Goal: Transaction & Acquisition: Purchase product/service

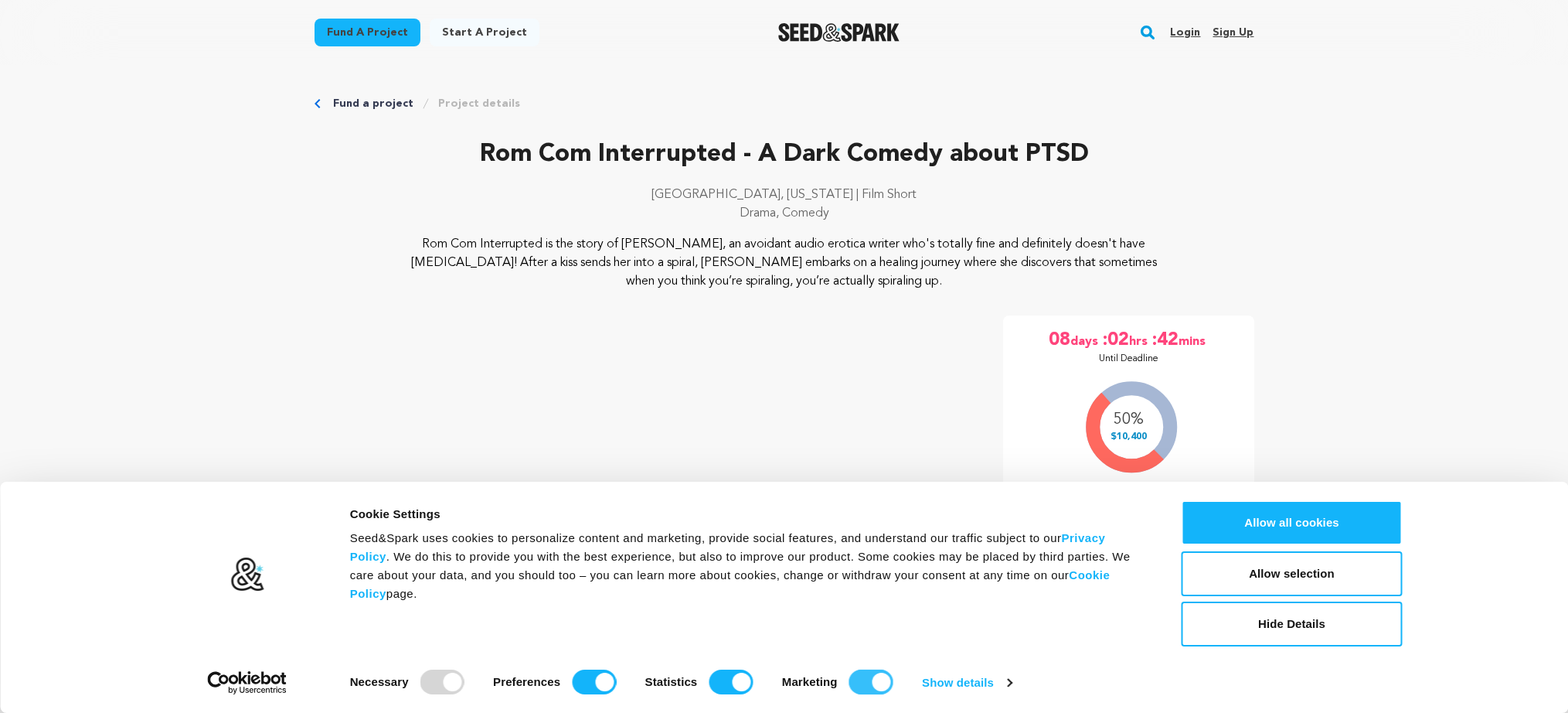
click at [885, 682] on input "Marketing" at bounding box center [872, 682] width 44 height 25
checkbox input "false"
click at [727, 684] on input "Statistics" at bounding box center [731, 682] width 44 height 25
checkbox input "false"
click at [584, 684] on input "Preferences" at bounding box center [594, 682] width 44 height 25
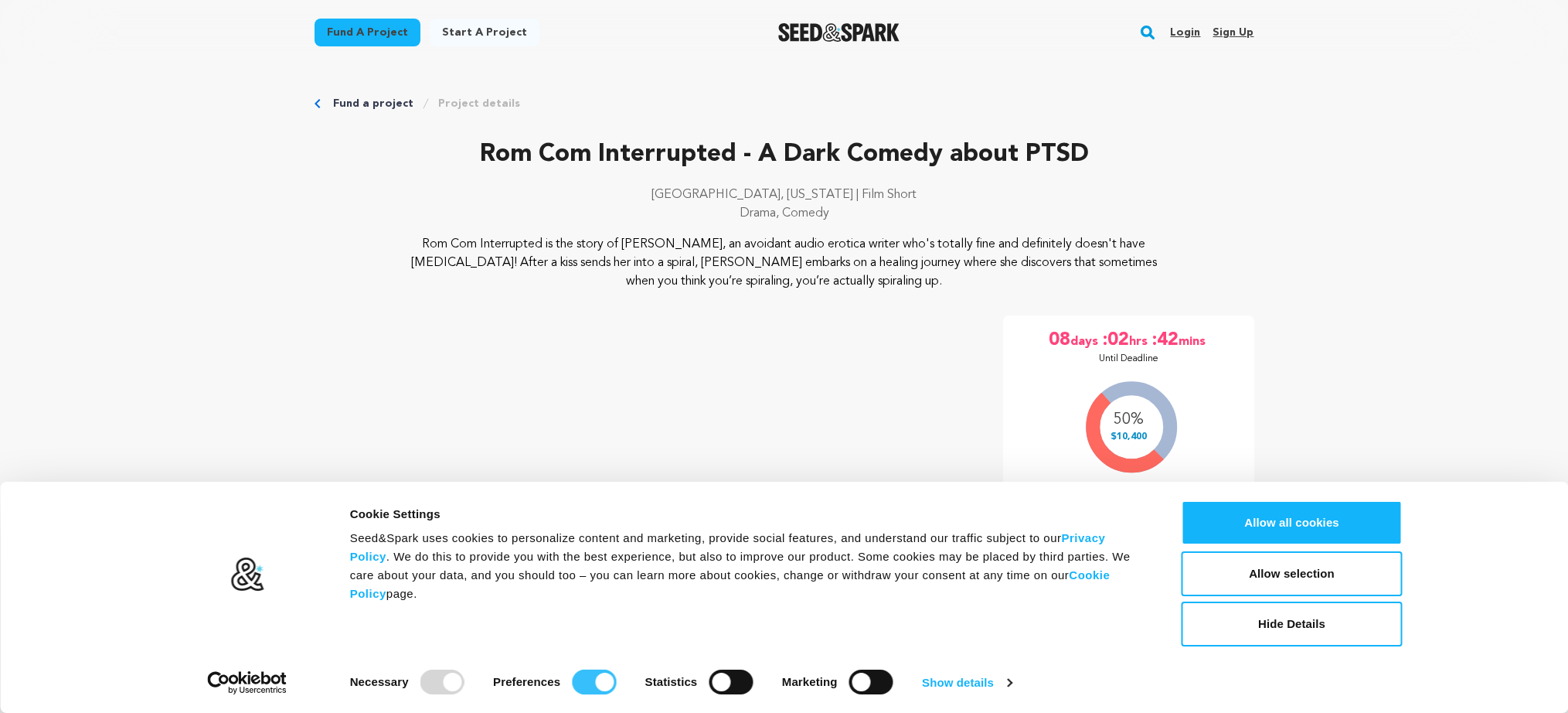
checkbox input "false"
click at [1304, 572] on button "Allow selection" at bounding box center [1292, 573] width 221 height 45
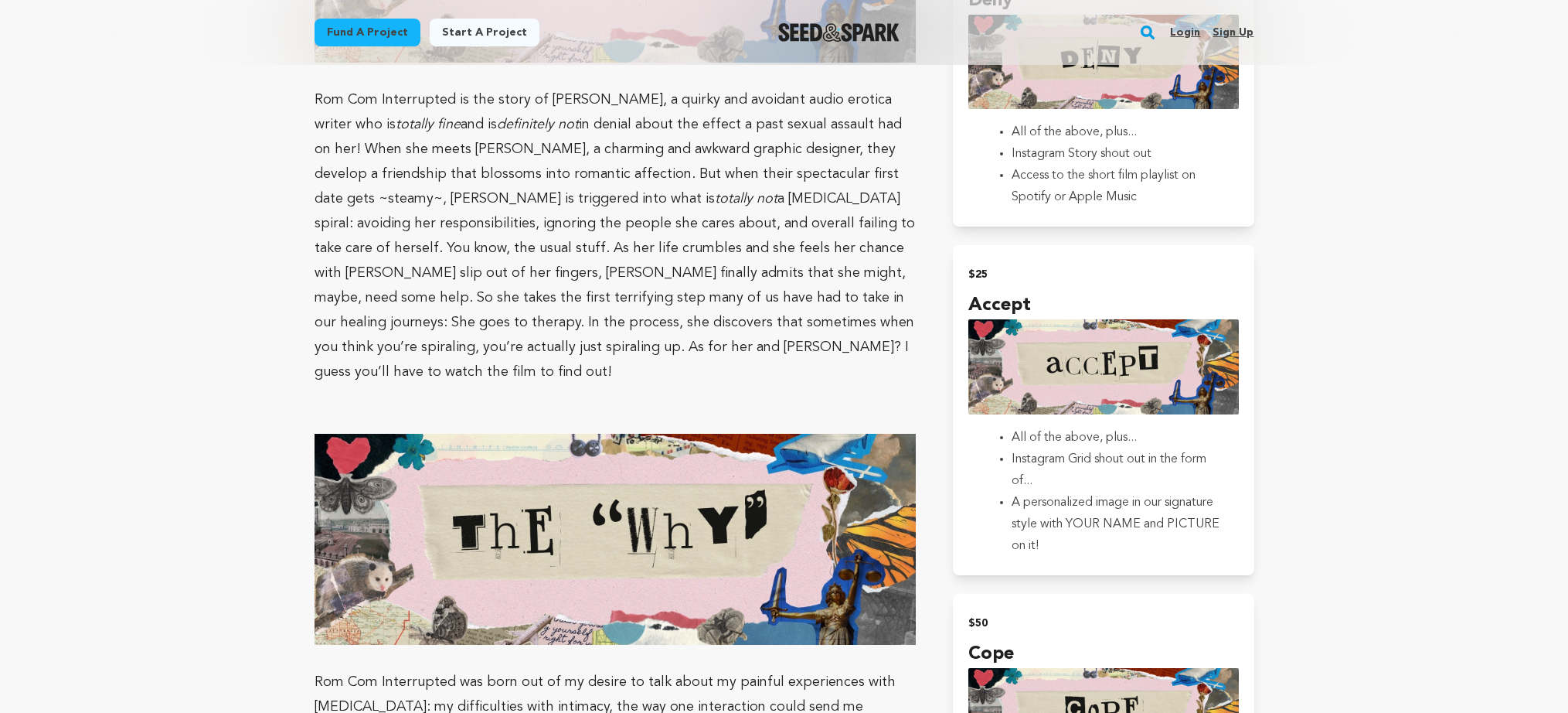
scroll to position [1489, 0]
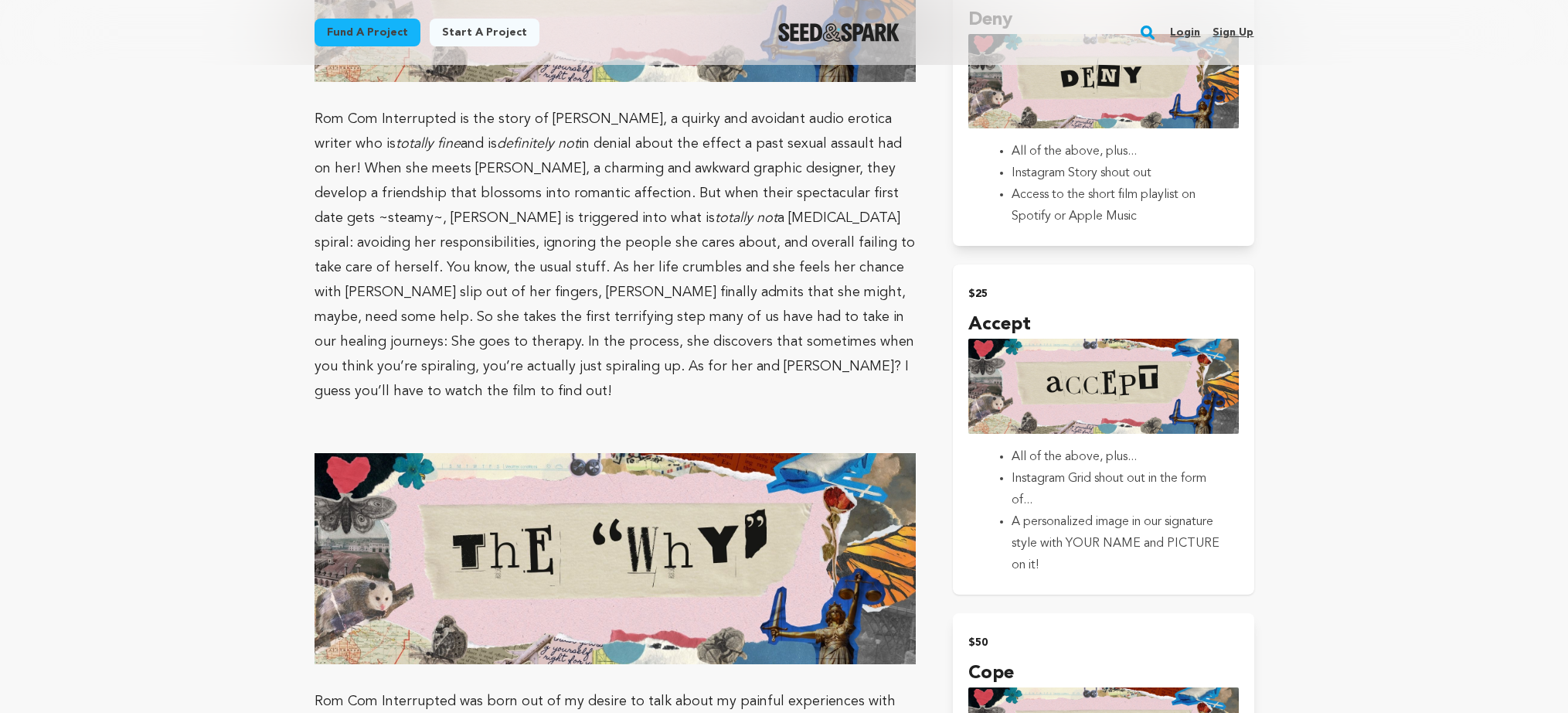
click at [970, 283] on h2 "$25" at bounding box center [1103, 293] width 269 height 21
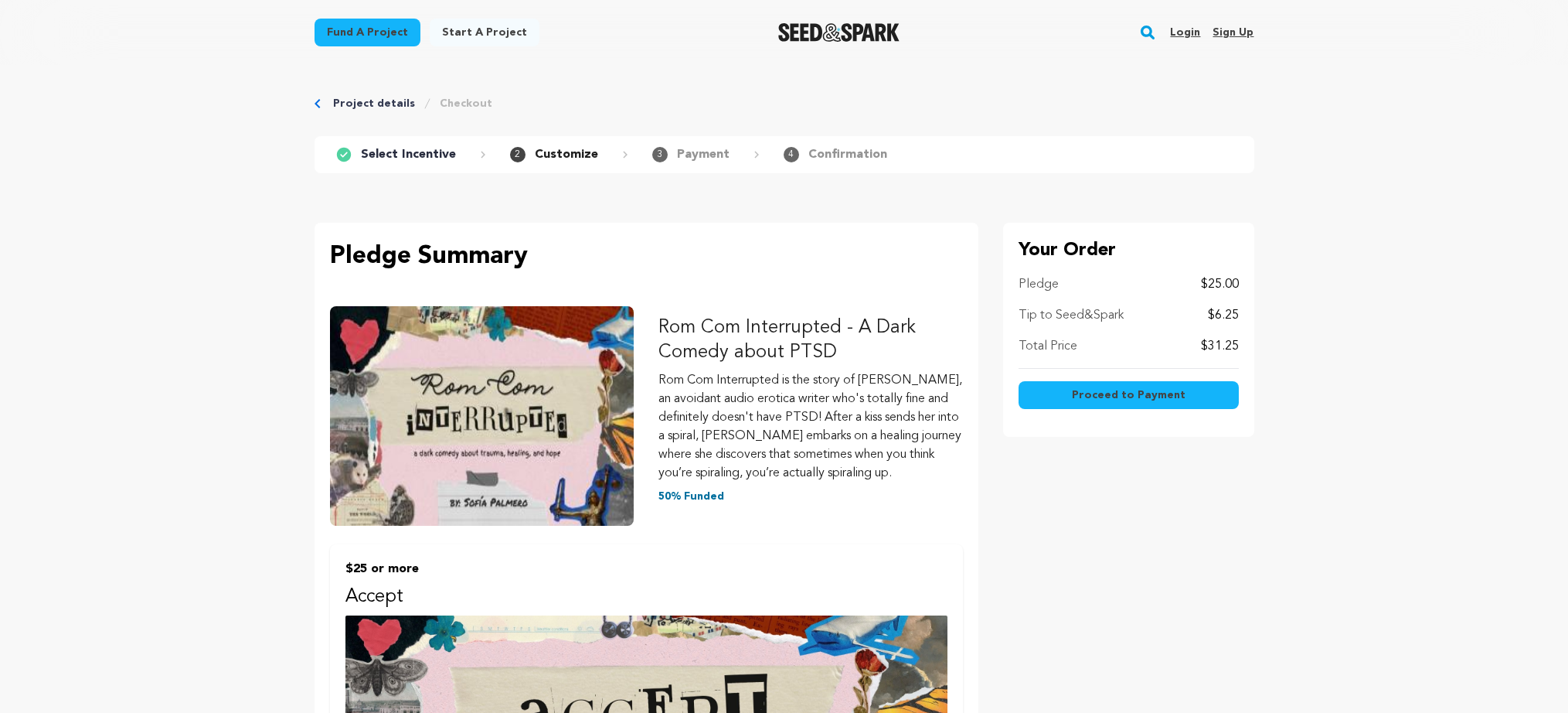
click at [1145, 394] on span "Proceed to Payment" at bounding box center [1128, 395] width 113 height 16
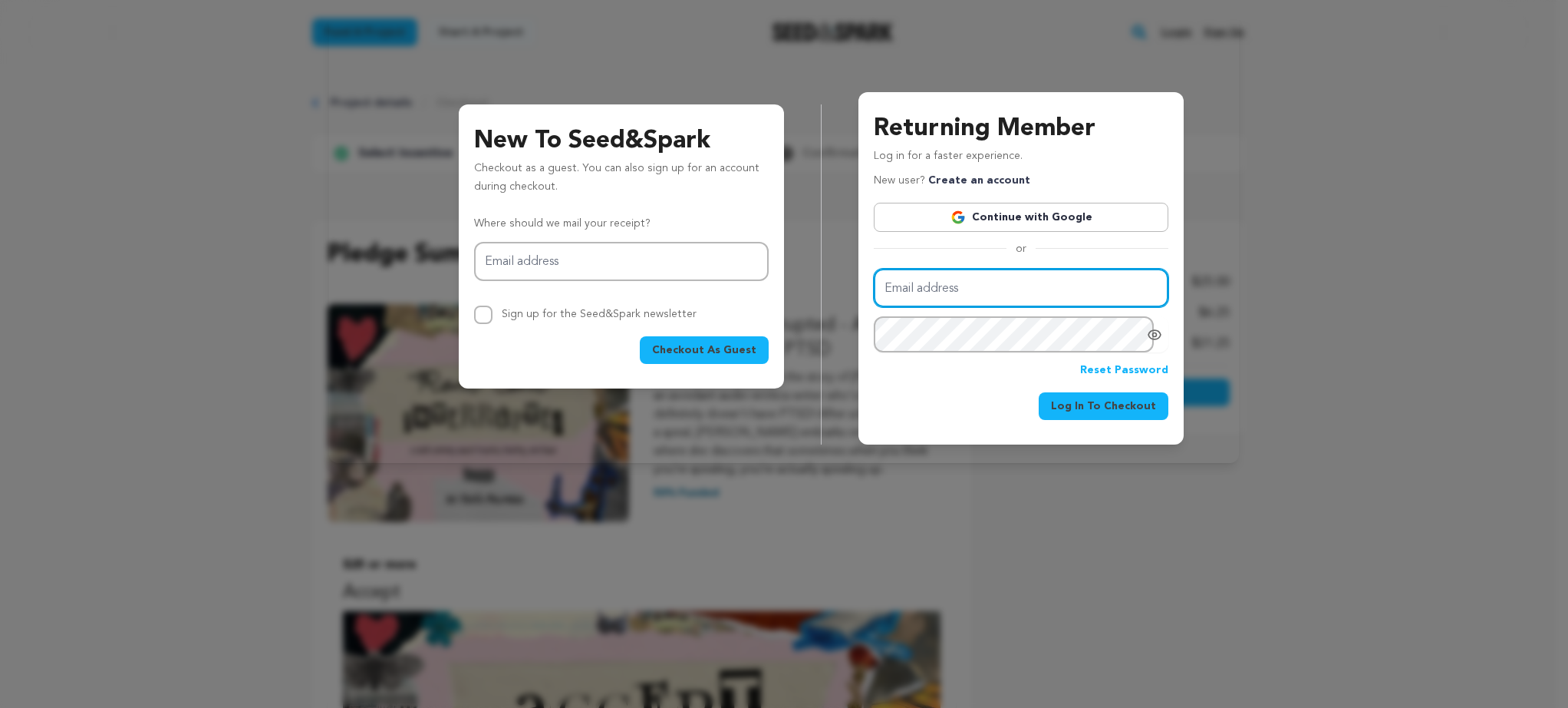
click at [966, 284] on input "Email address" at bounding box center [1021, 288] width 295 height 39
type input "[EMAIL_ADDRESS][PERSON_NAME][DOMAIN_NAME]"
click at [1302, 224] on div "New To Seed&Spark Checkout as a guest. You can also sign up for an account duri…" at bounding box center [784, 237] width 1568 height 475
click at [353, 196] on div "New To Seed&Spark Checkout as a guest. You can also sign up for an account duri…" at bounding box center [784, 256] width 872 height 376
click at [492, 499] on div at bounding box center [784, 354] width 1568 height 708
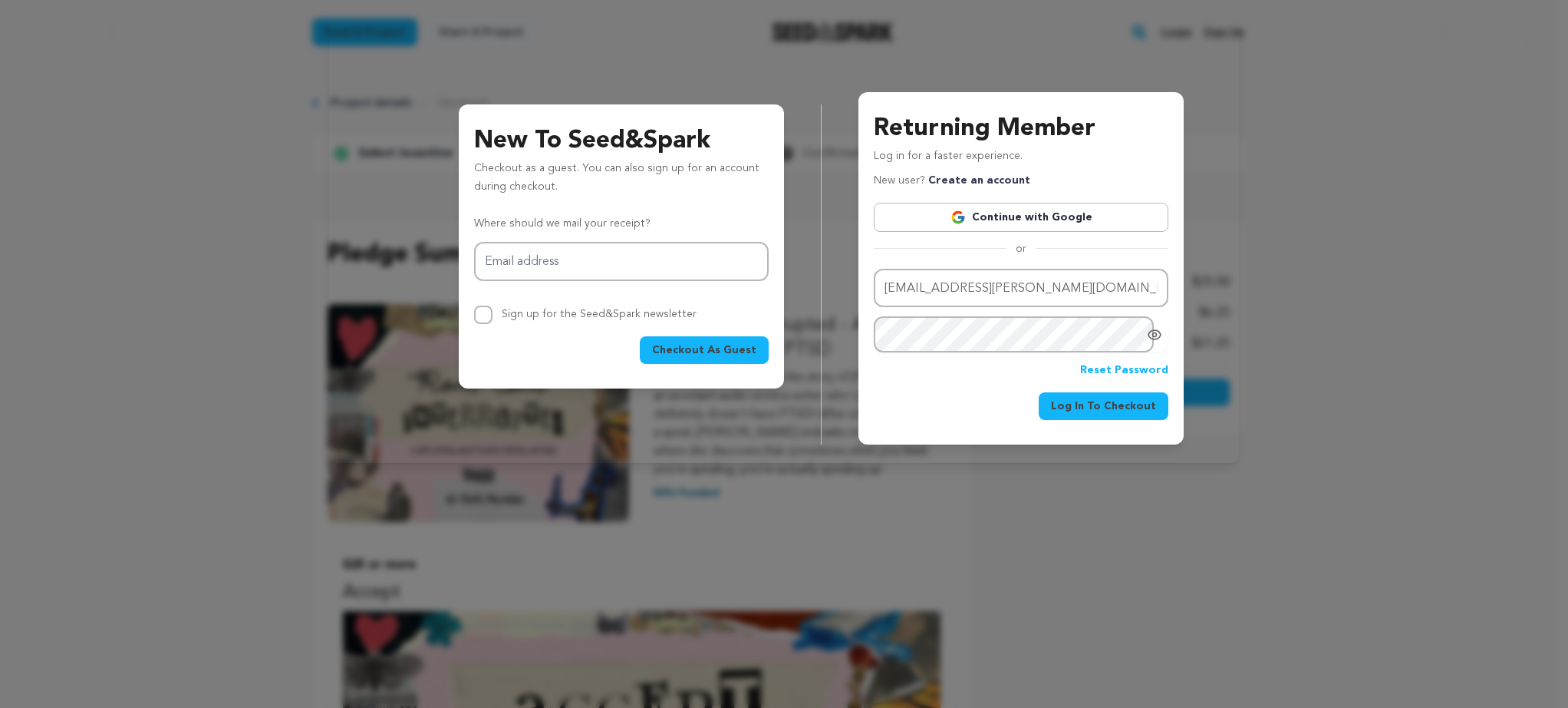
click at [750, 504] on div at bounding box center [784, 354] width 1568 height 708
click at [1112, 406] on span "Log In To Checkout" at bounding box center [1103, 406] width 105 height 16
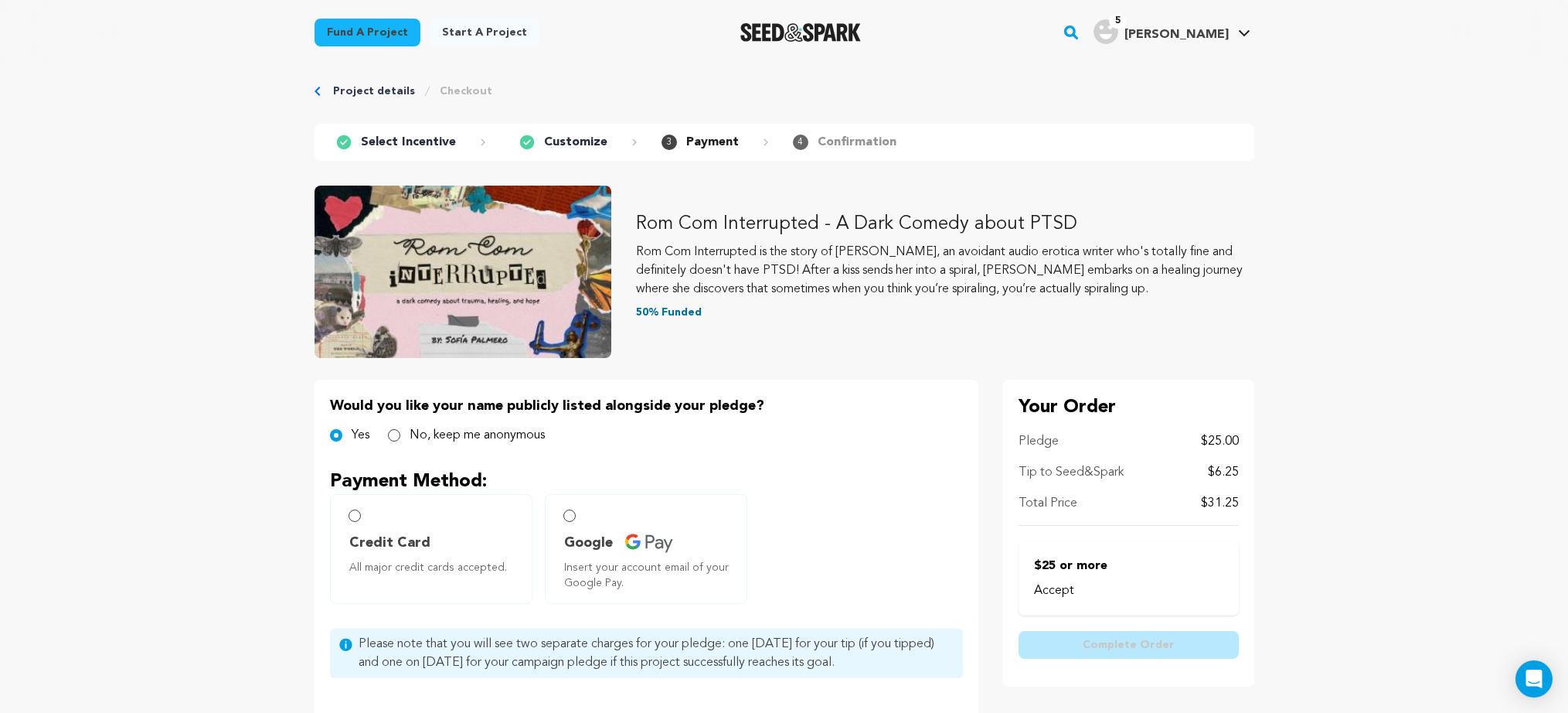
scroll to position [22, 0]
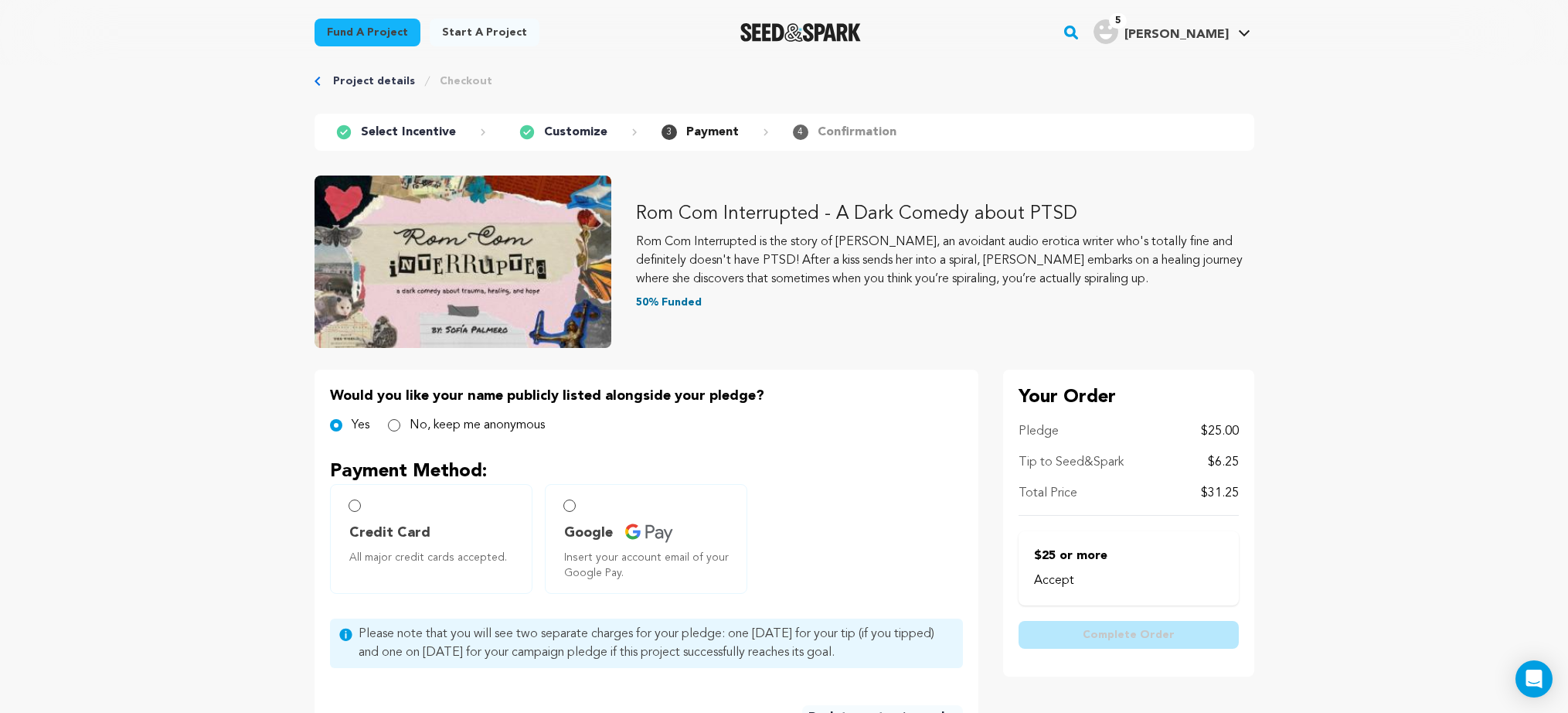
click at [362, 503] on label "Credit Card All major credit cards accepted." at bounding box center [432, 539] width 203 height 110
radio input "true"
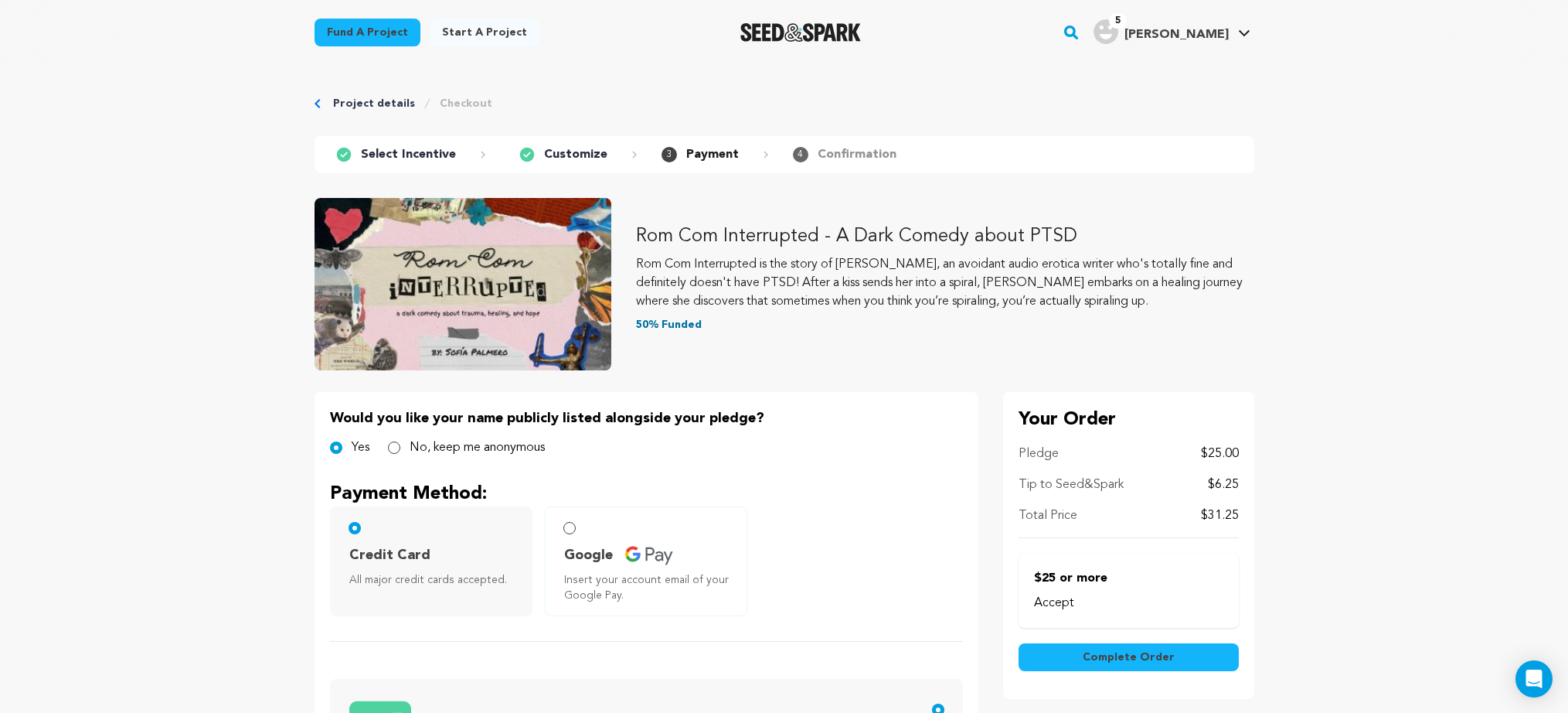
scroll to position [3, 0]
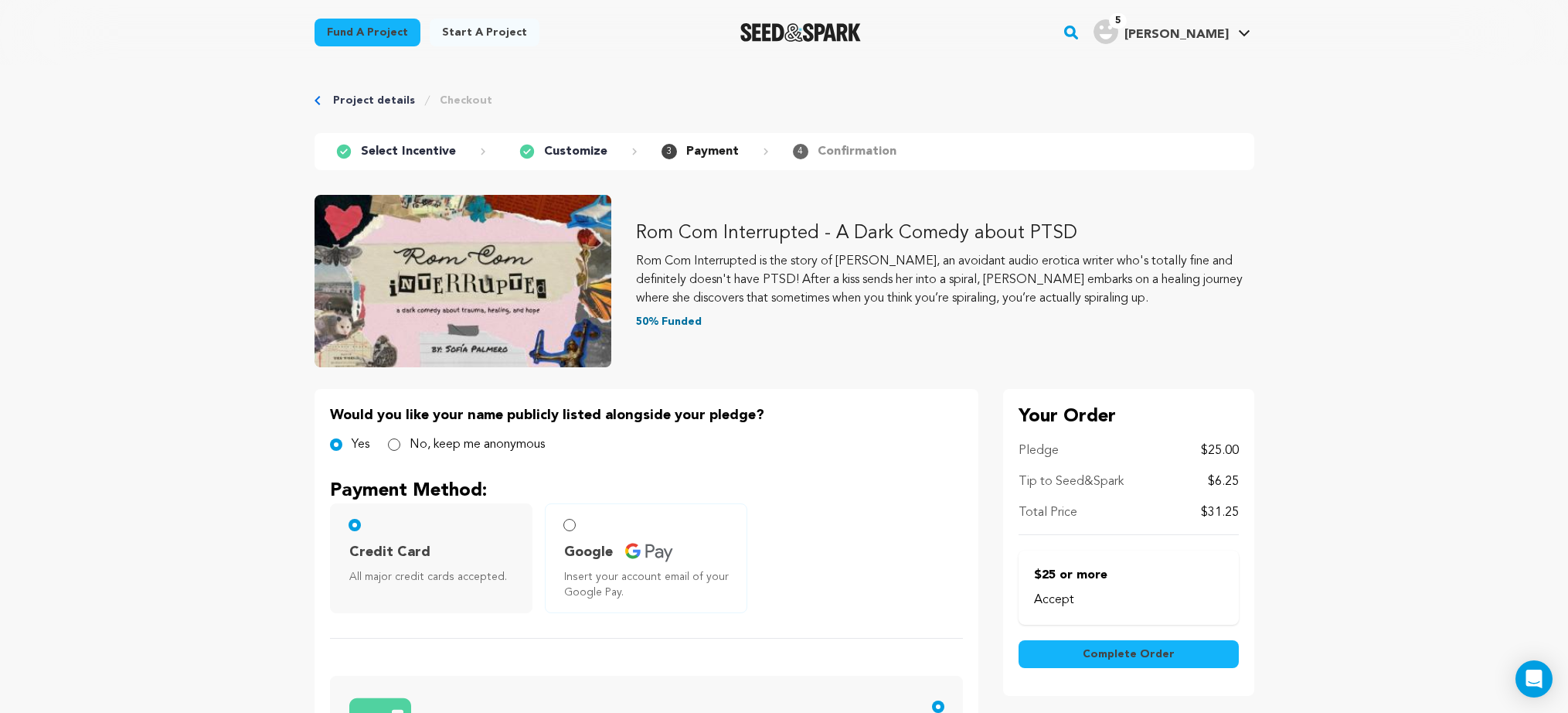
click at [368, 105] on link "Project details" at bounding box center [374, 101] width 82 height 16
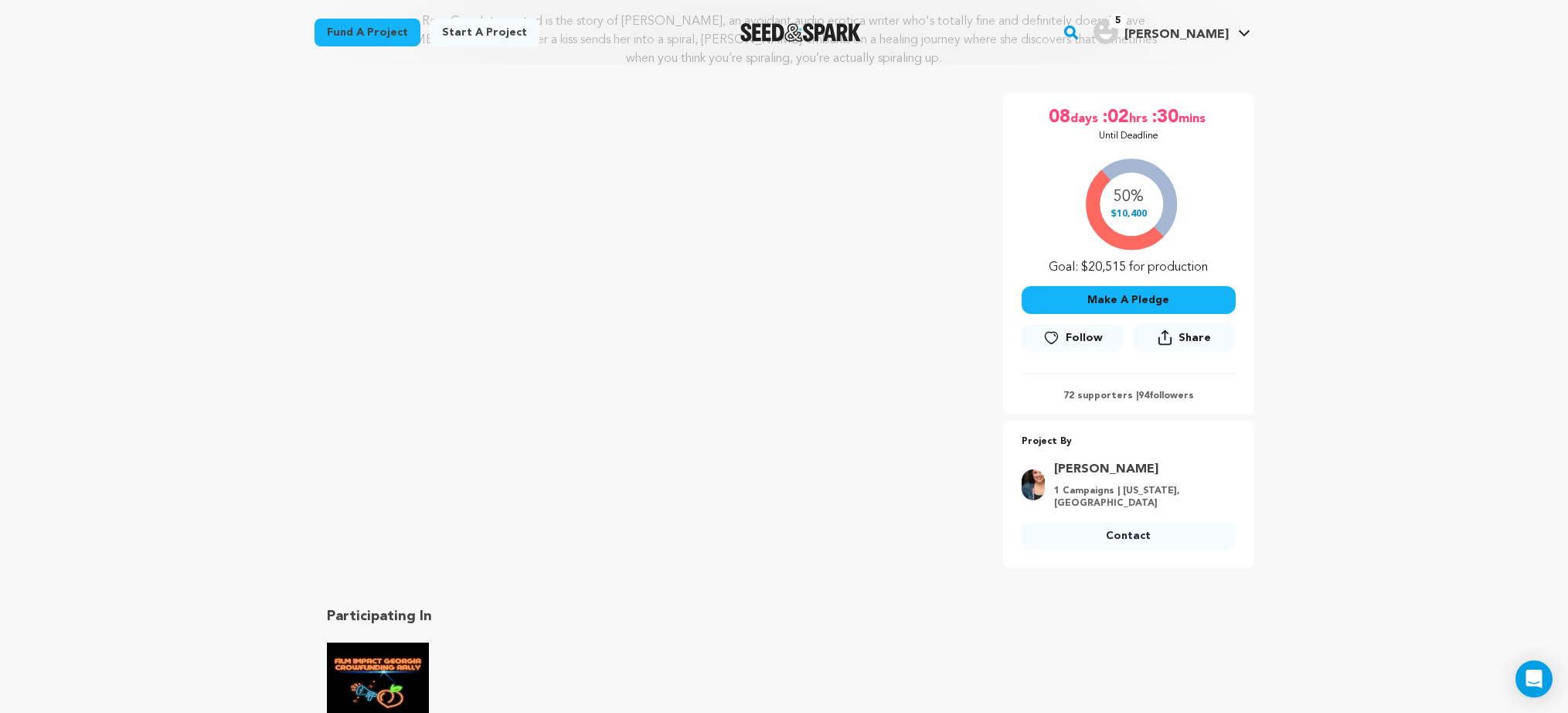
scroll to position [220, 0]
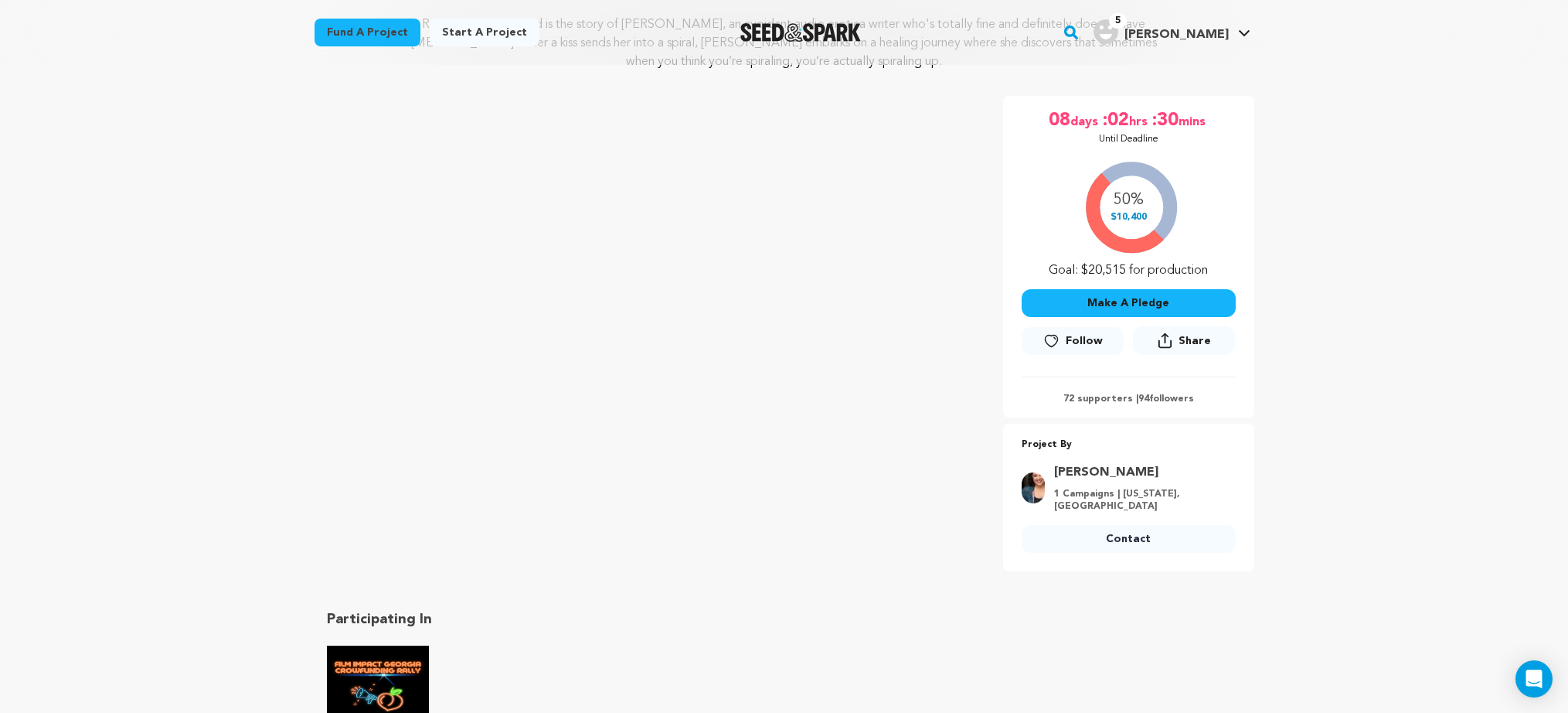
click at [1123, 297] on button "Make A Pledge" at bounding box center [1129, 303] width 214 height 28
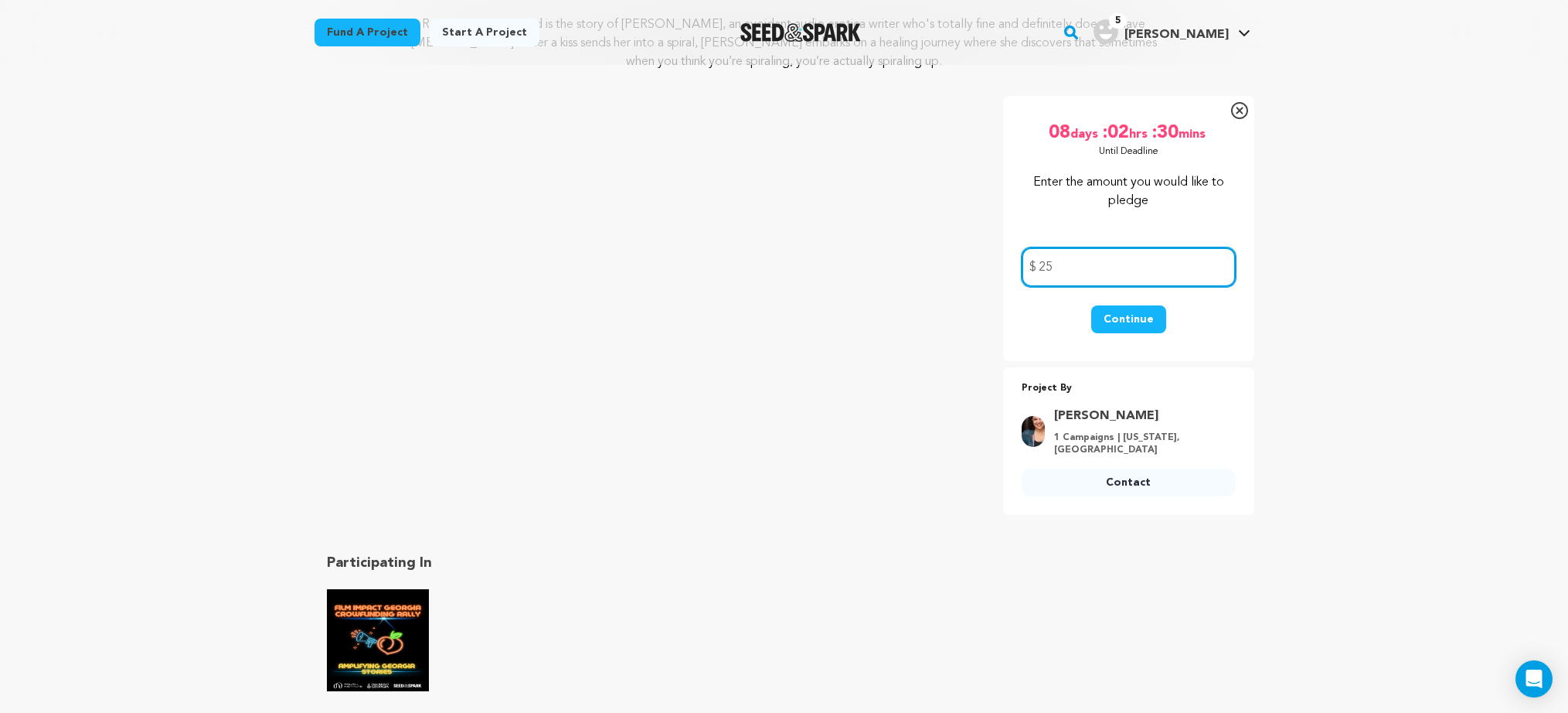
type input "25"
click at [1123, 322] on button "Continue" at bounding box center [1128, 319] width 75 height 28
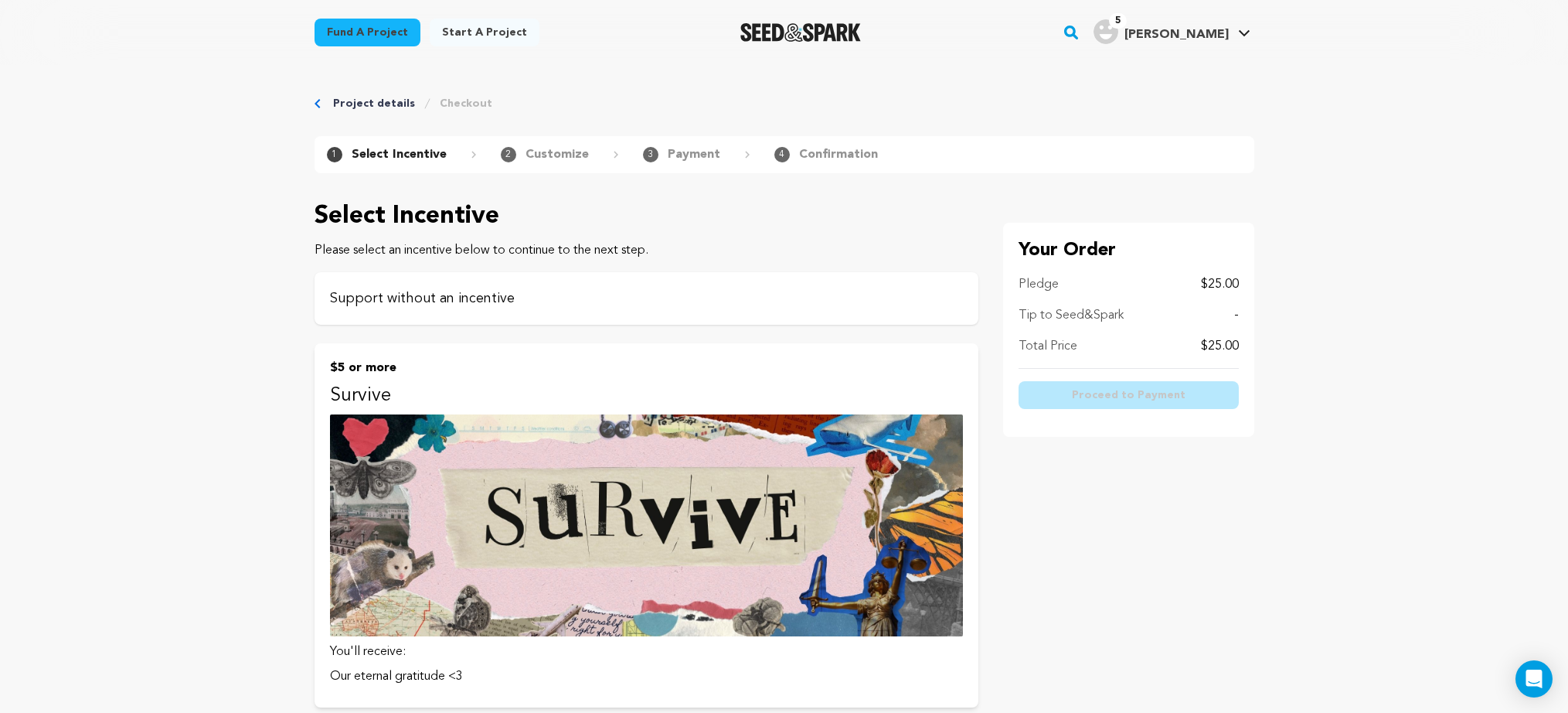
click at [425, 305] on p "Support without an incentive" at bounding box center [647, 298] width 633 height 21
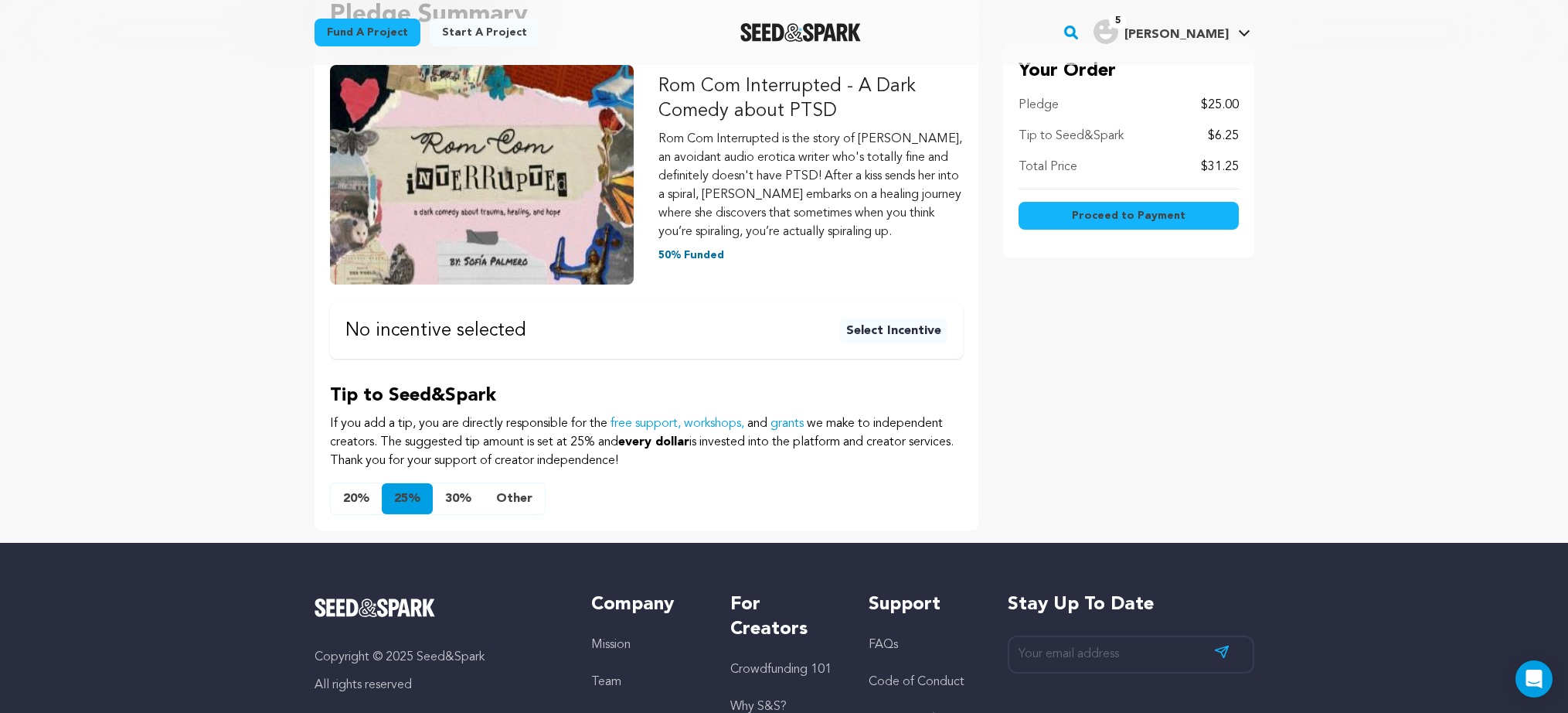
scroll to position [244, 0]
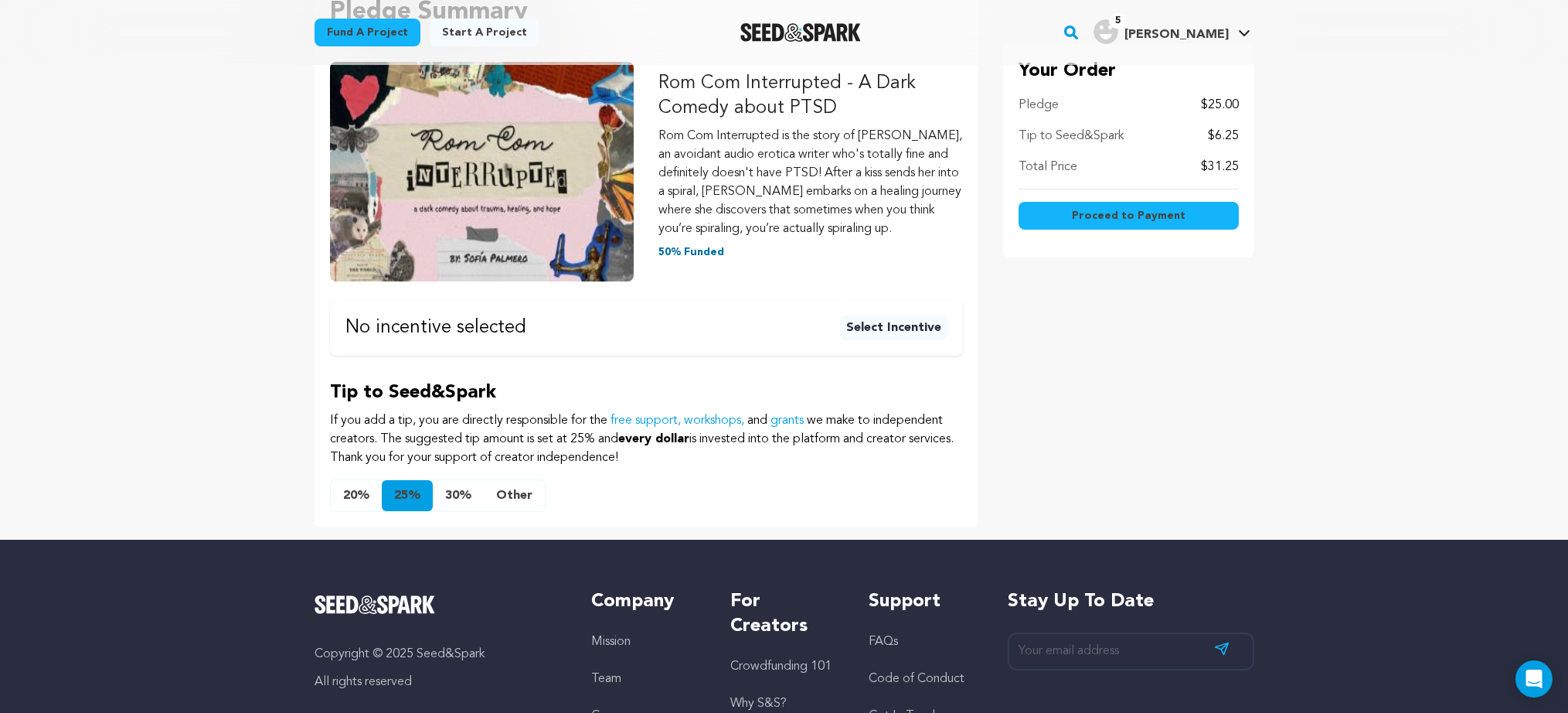
click at [517, 495] on button "Other" at bounding box center [515, 495] width 61 height 31
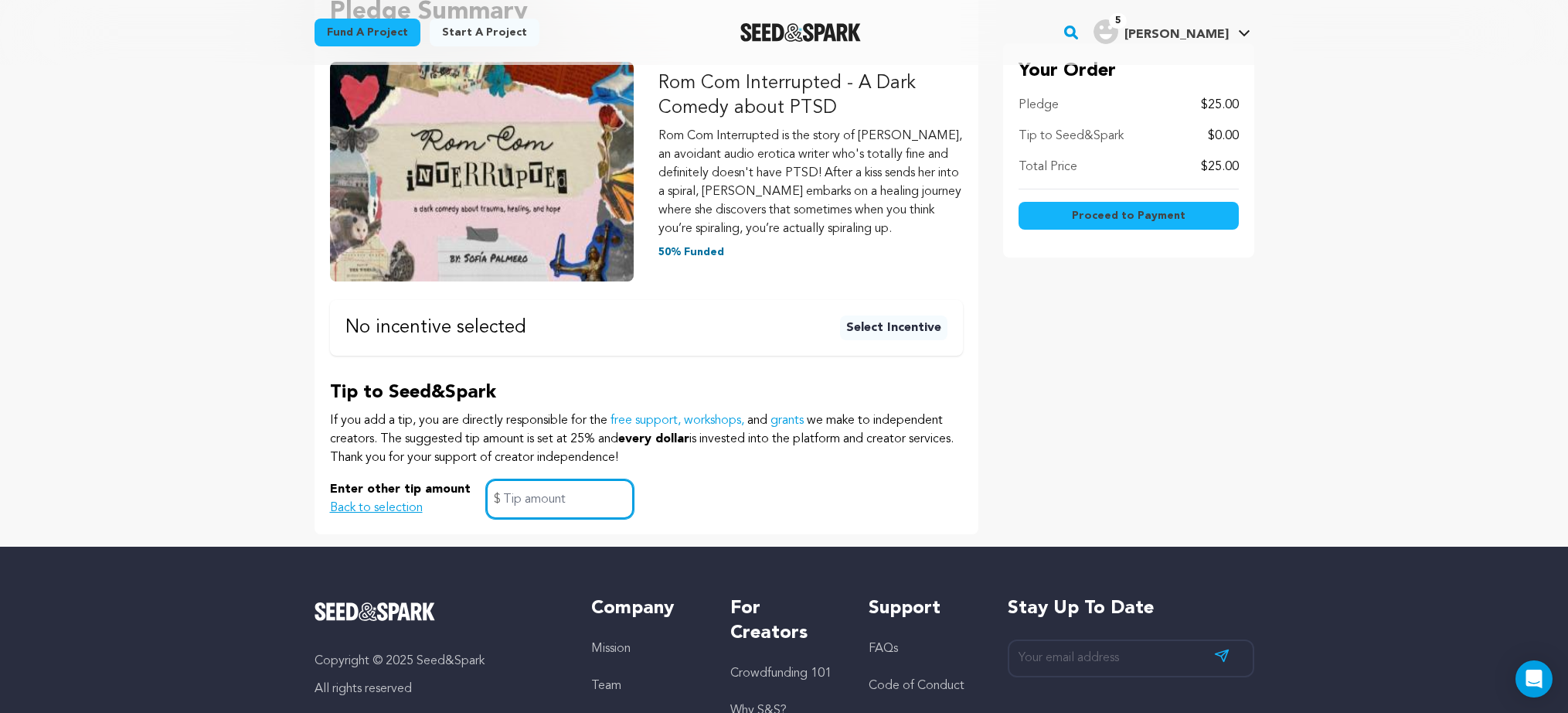
click at [518, 507] on input "text" at bounding box center [560, 498] width 148 height 40
type input "0"
click at [1106, 217] on span "Proceed to Payment" at bounding box center [1128, 215] width 113 height 16
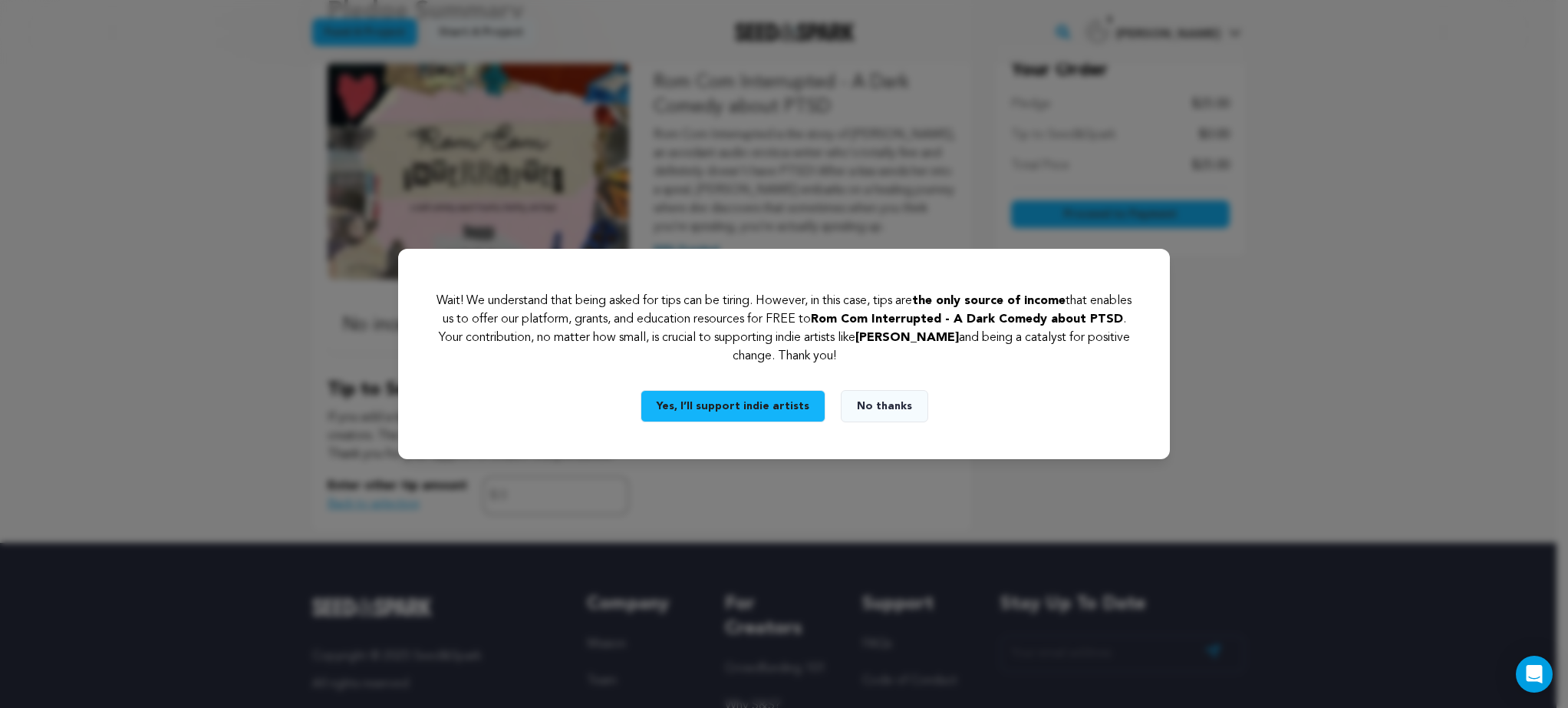
click at [887, 408] on button "No thanks" at bounding box center [884, 406] width 88 height 32
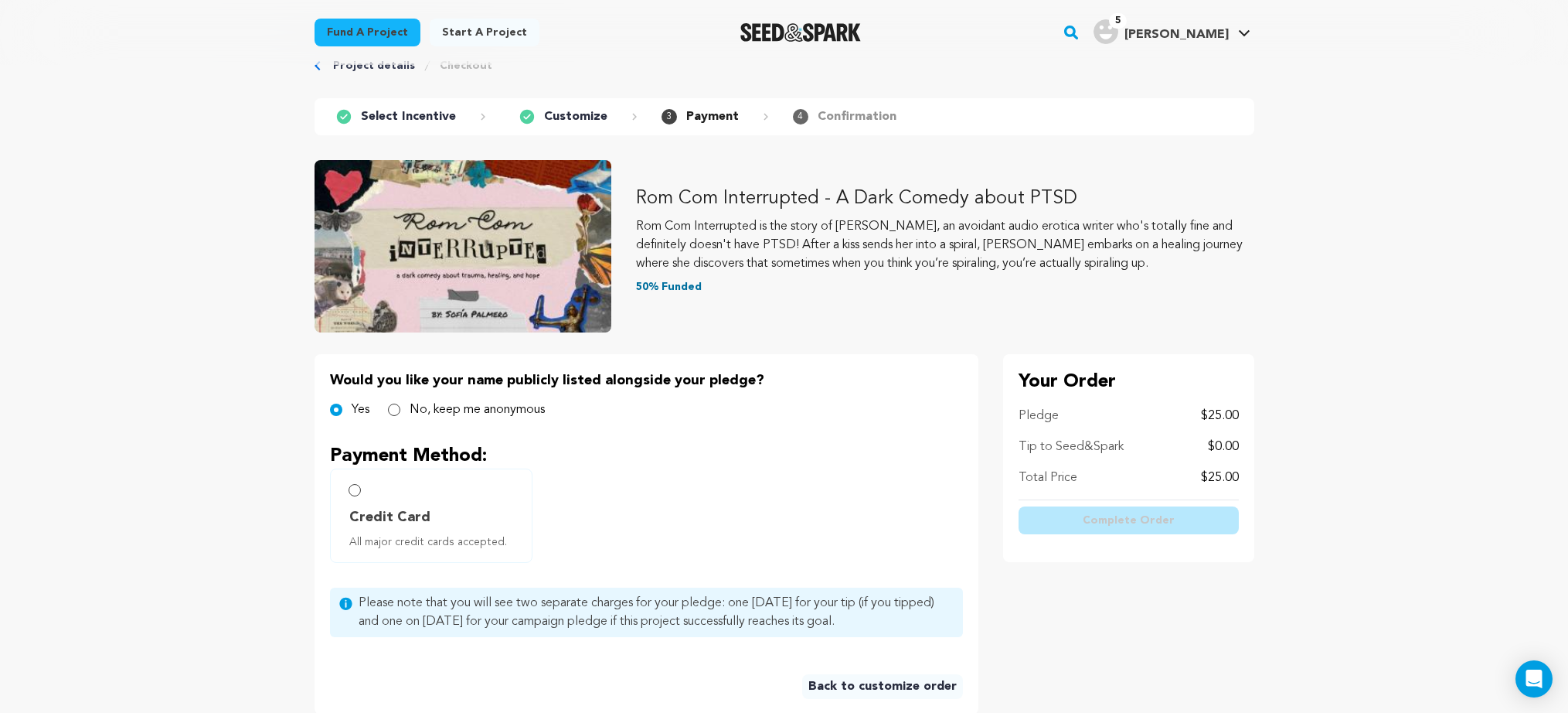
scroll to position [61, 0]
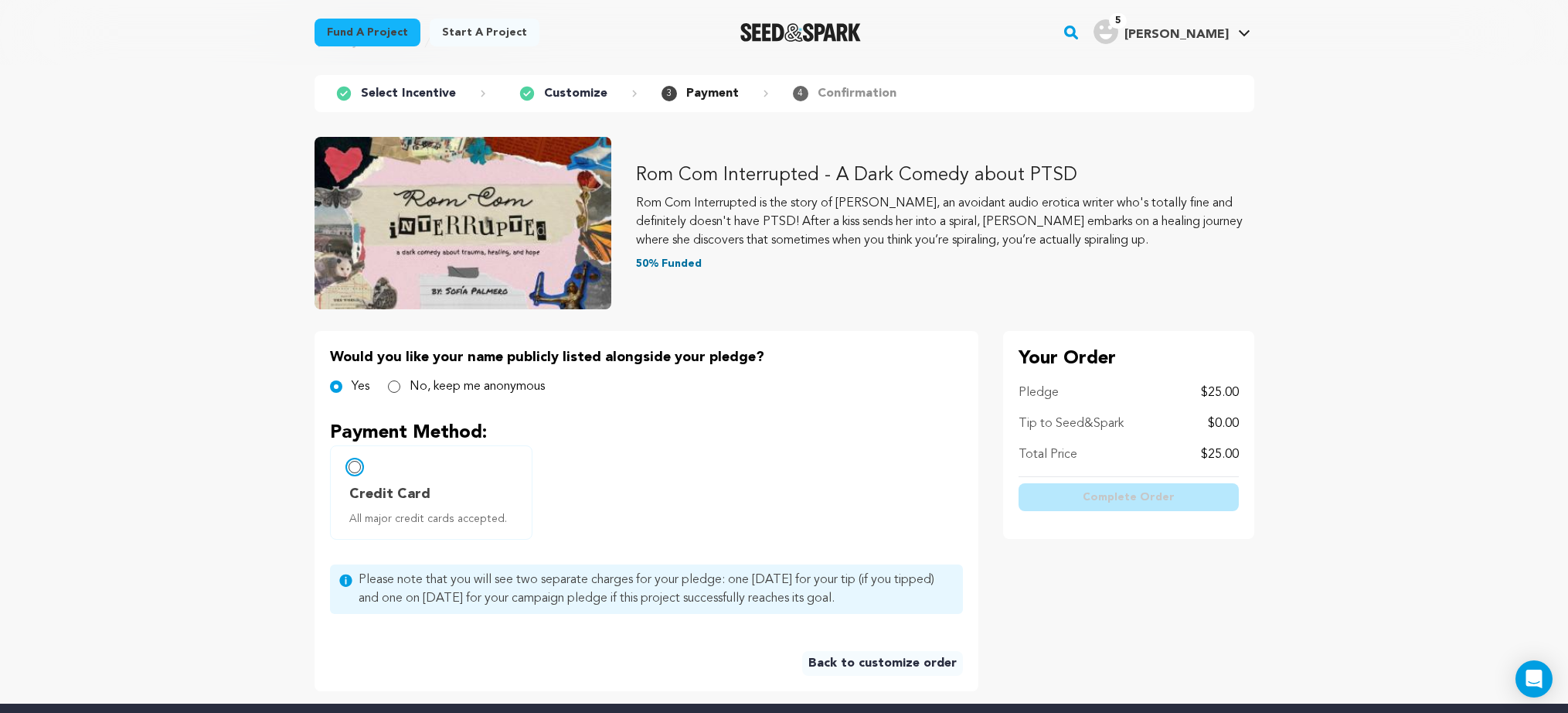
click at [359, 468] on input "Credit Card All major credit cards accepted." at bounding box center [354, 466] width 12 height 12
radio input "false"
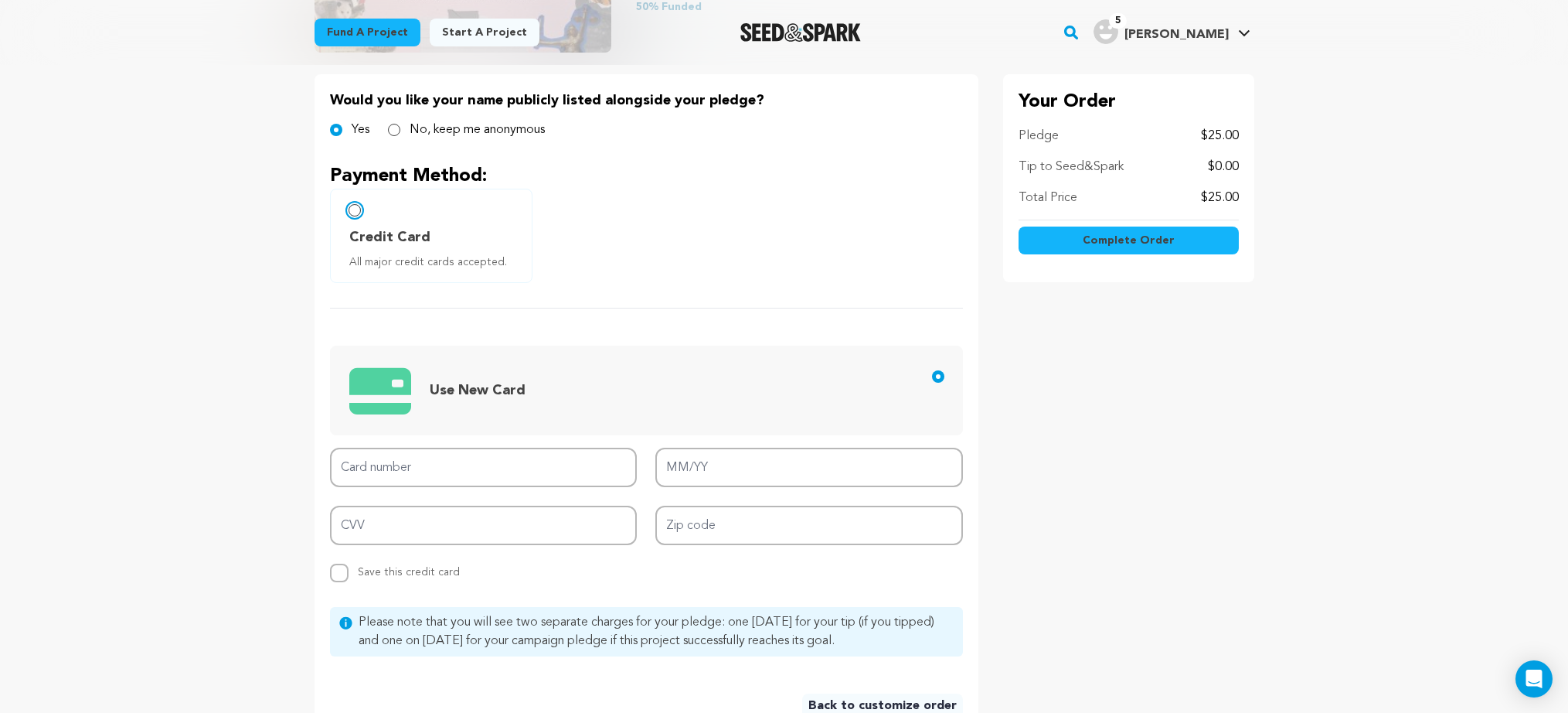
scroll to position [399, 0]
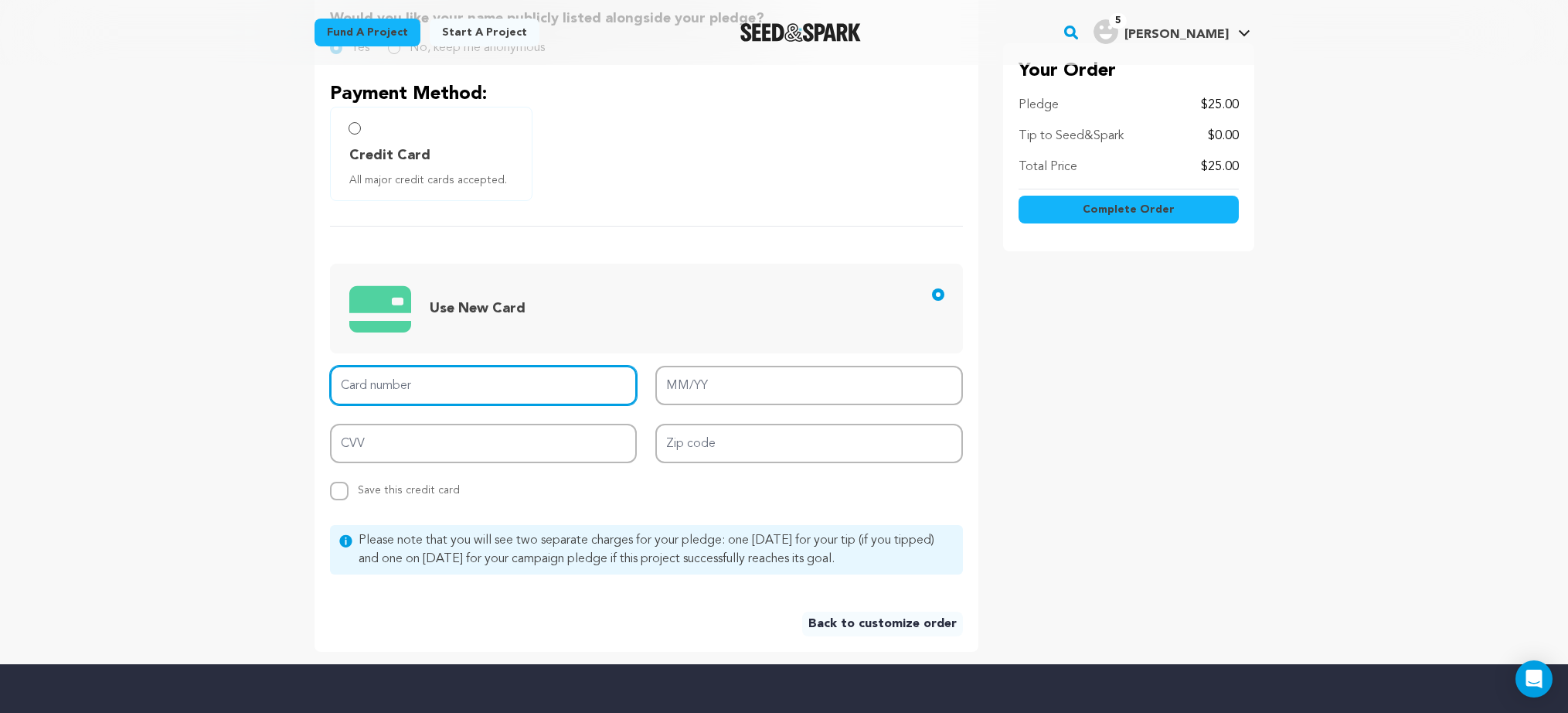
click at [525, 388] on input "Card number" at bounding box center [483, 385] width 307 height 40
type input "[CREDIT_CARD_NUMBER]"
type input "08/29"
type input "6829"
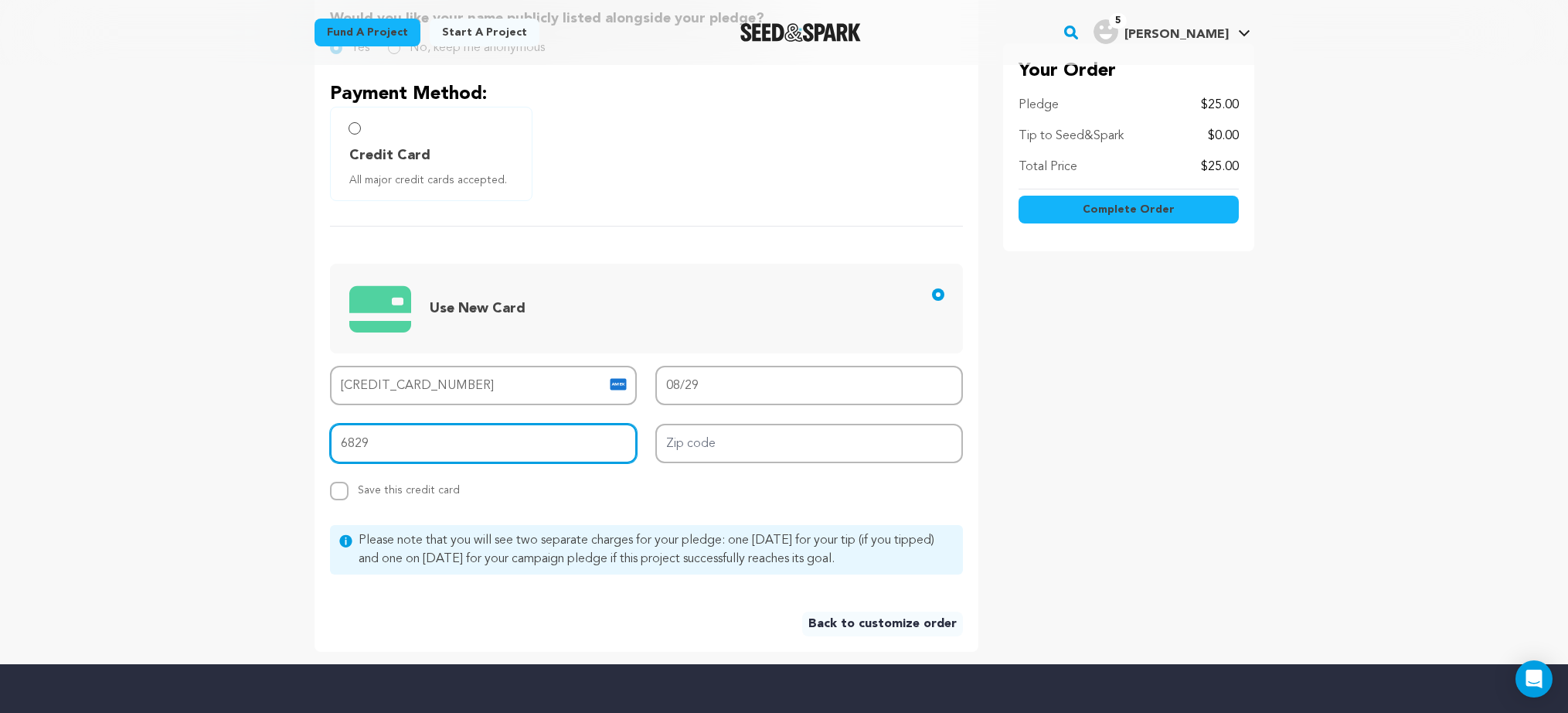
click at [432, 440] on input "6829" at bounding box center [483, 443] width 307 height 40
click at [405, 446] on input "6829" at bounding box center [483, 443] width 307 height 40
click at [357, 443] on input "6829" at bounding box center [483, 443] width 307 height 40
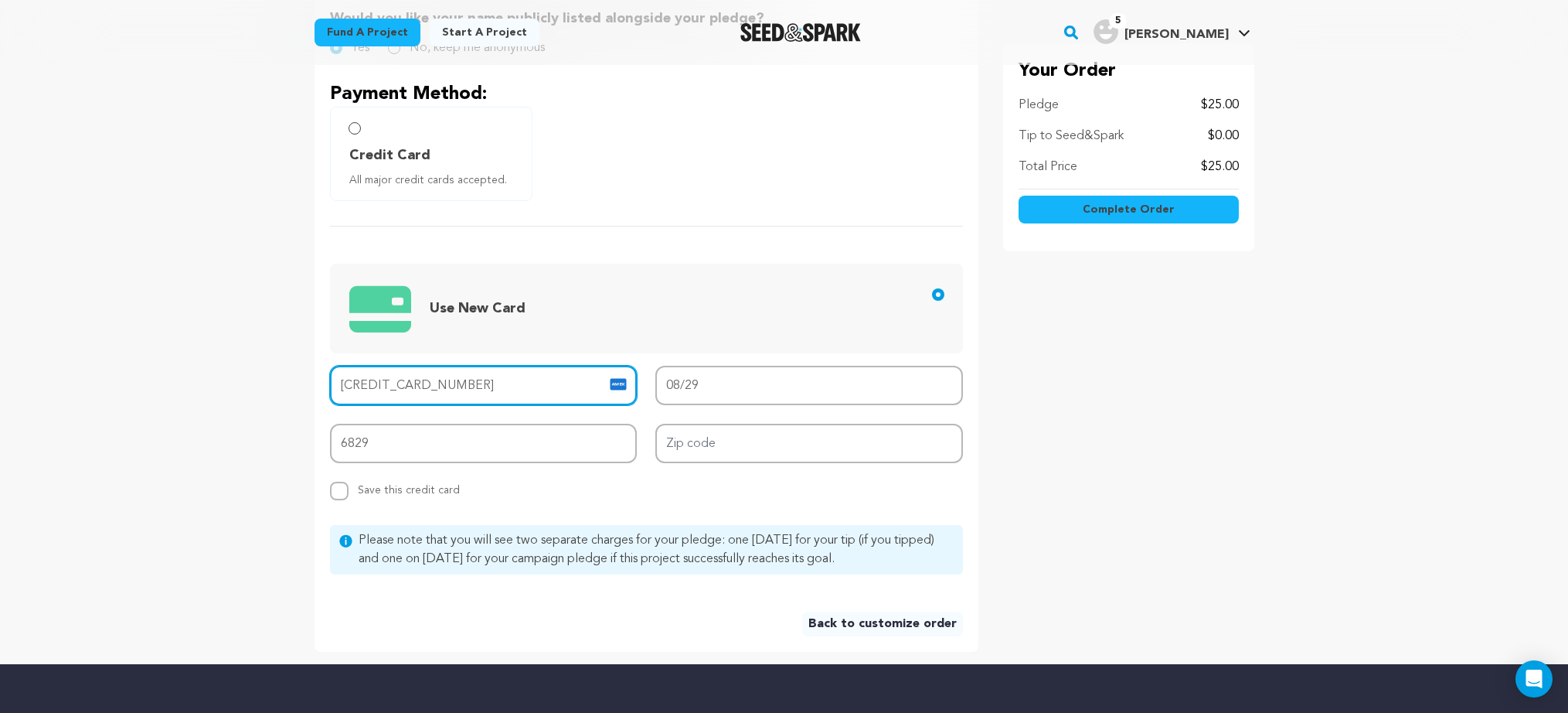
click at [479, 374] on input "3703 8244 8716 039" at bounding box center [483, 385] width 307 height 40
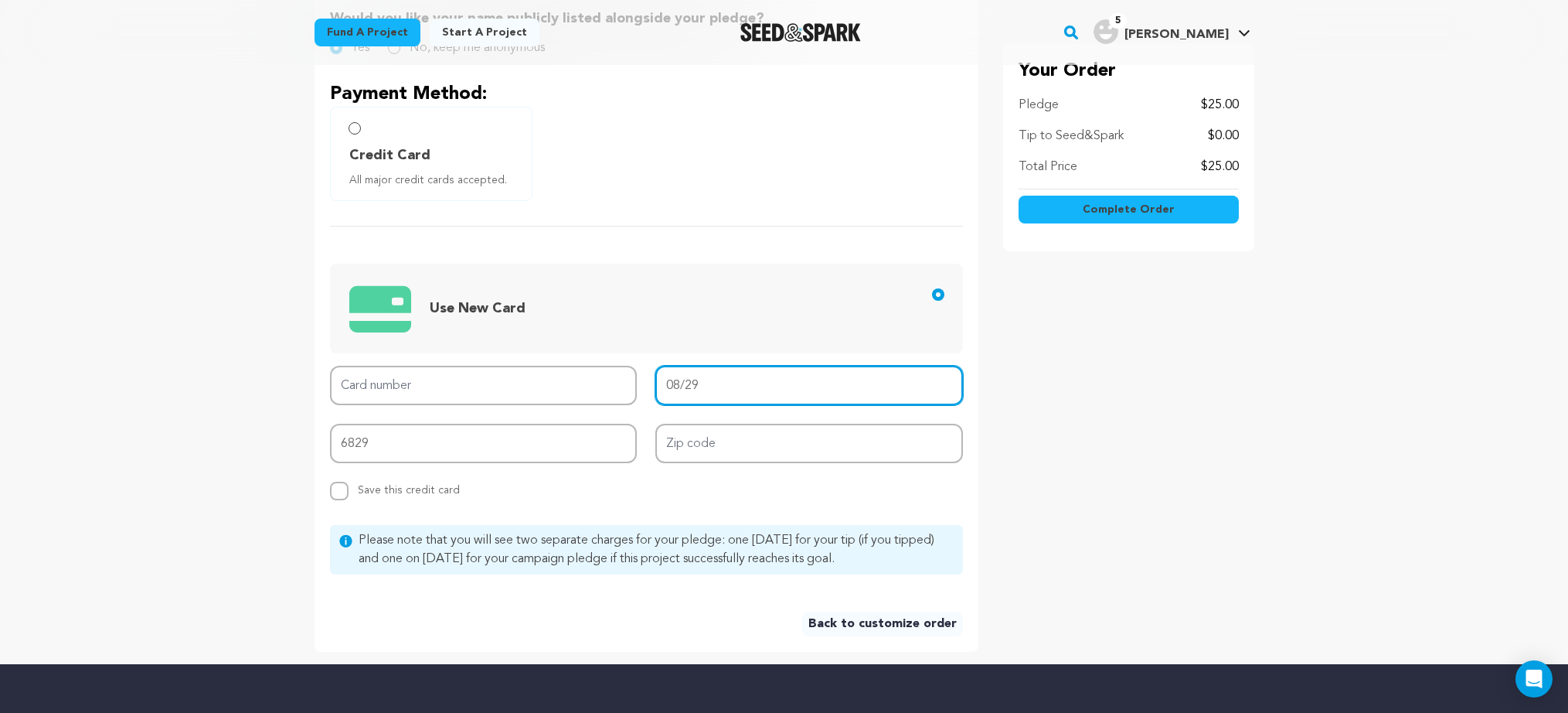
click at [706, 390] on input "08/29" at bounding box center [809, 385] width 307 height 40
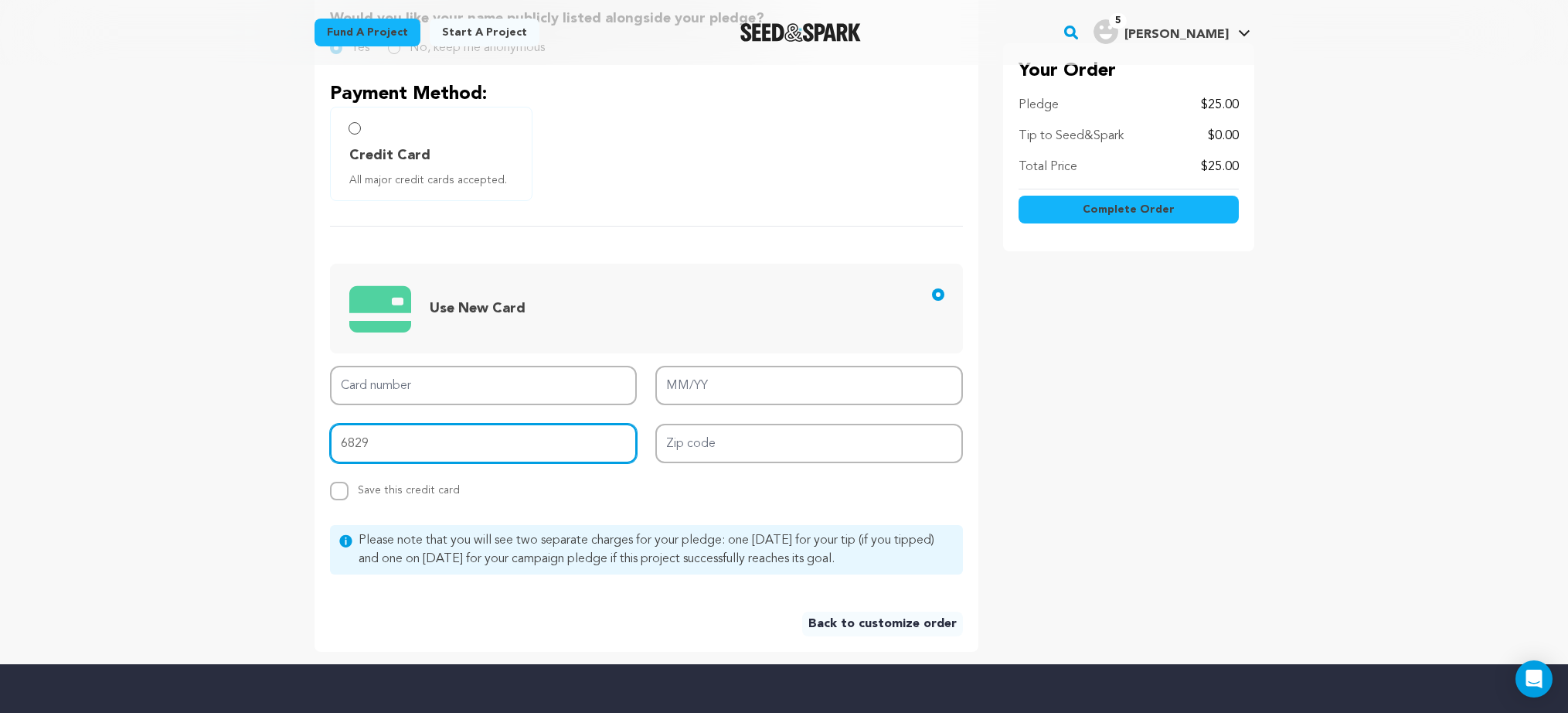
click at [359, 445] on input "6829" at bounding box center [483, 443] width 307 height 40
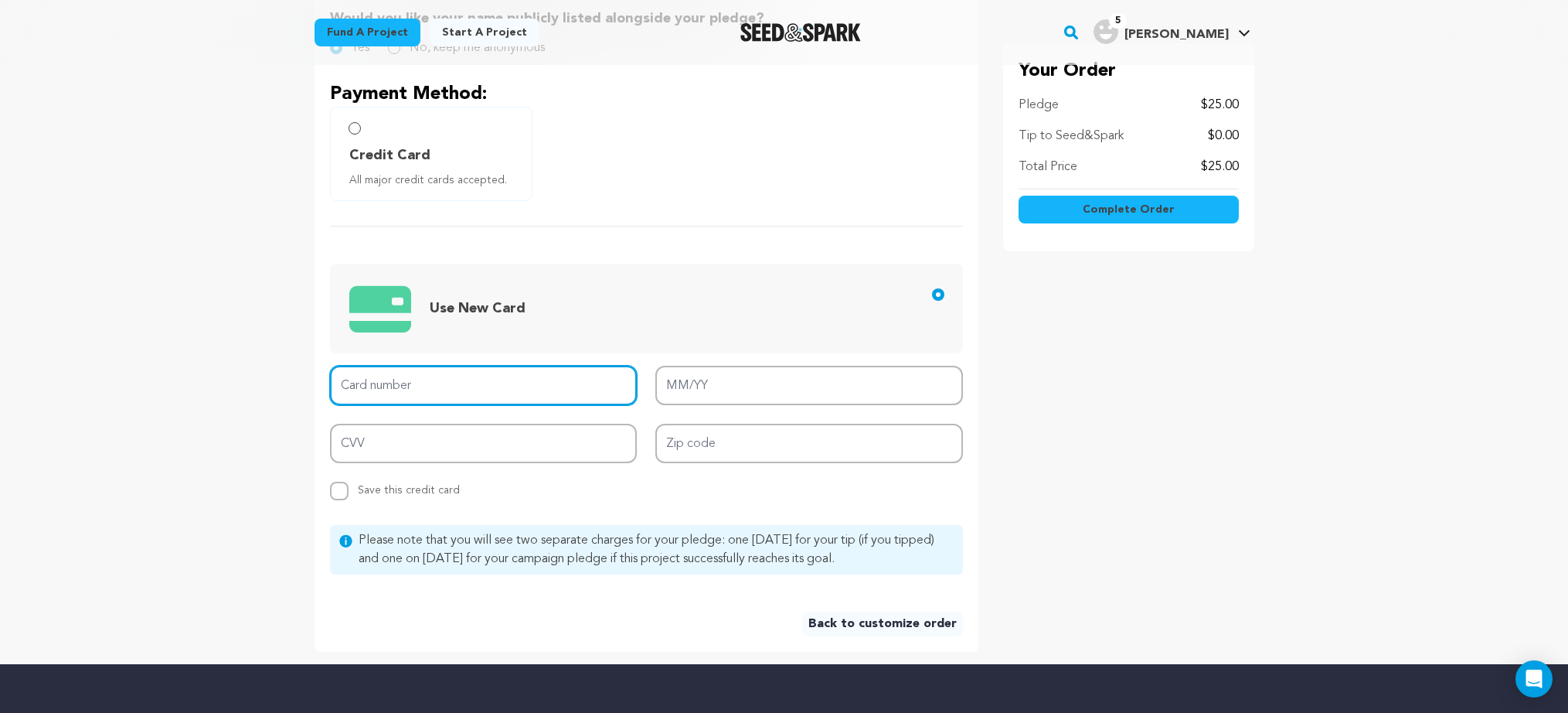
click at [414, 383] on input "Card number" at bounding box center [483, 385] width 307 height 40
type input "3780 0397 2521 007"
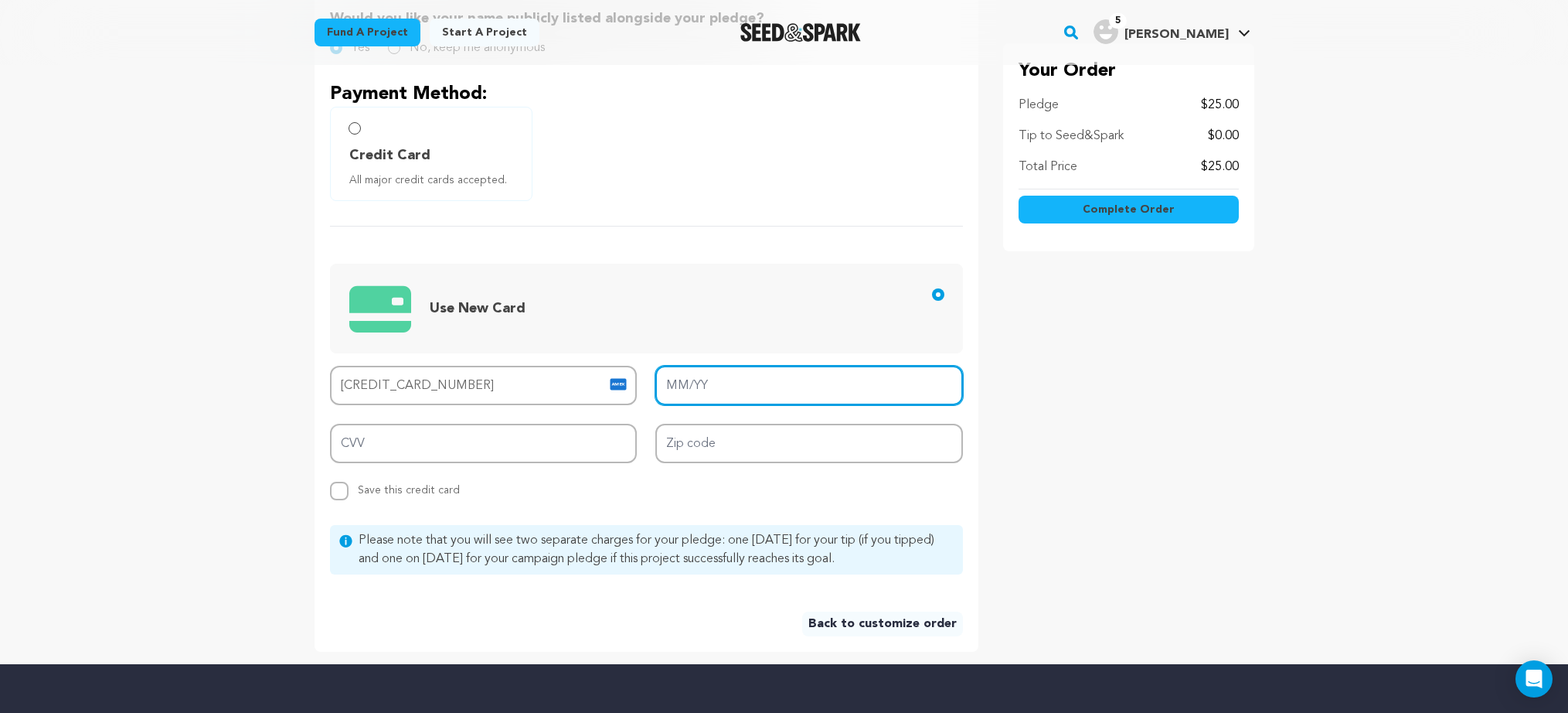
click at [747, 386] on input "MM/YY" at bounding box center [809, 385] width 307 height 40
type input "02/28"
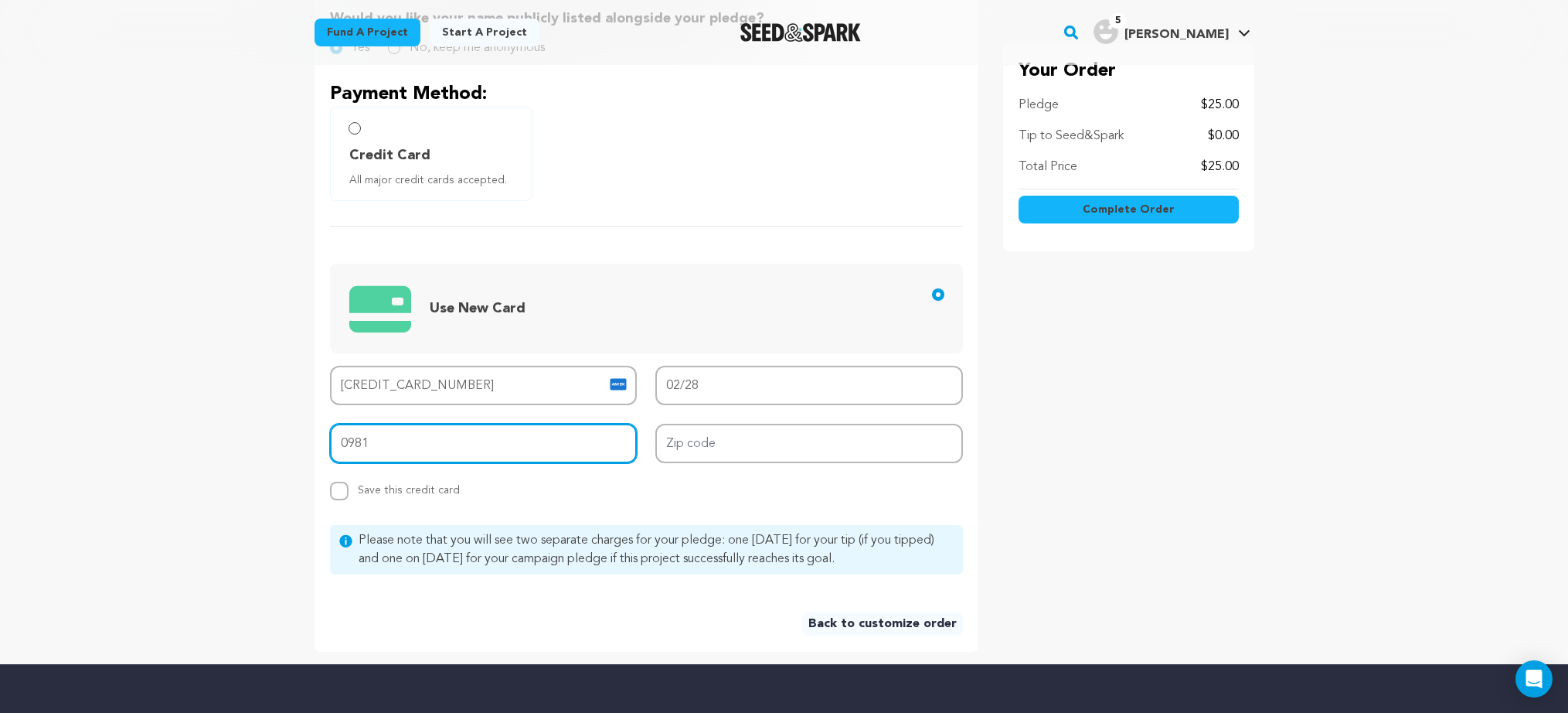
type input "0981"
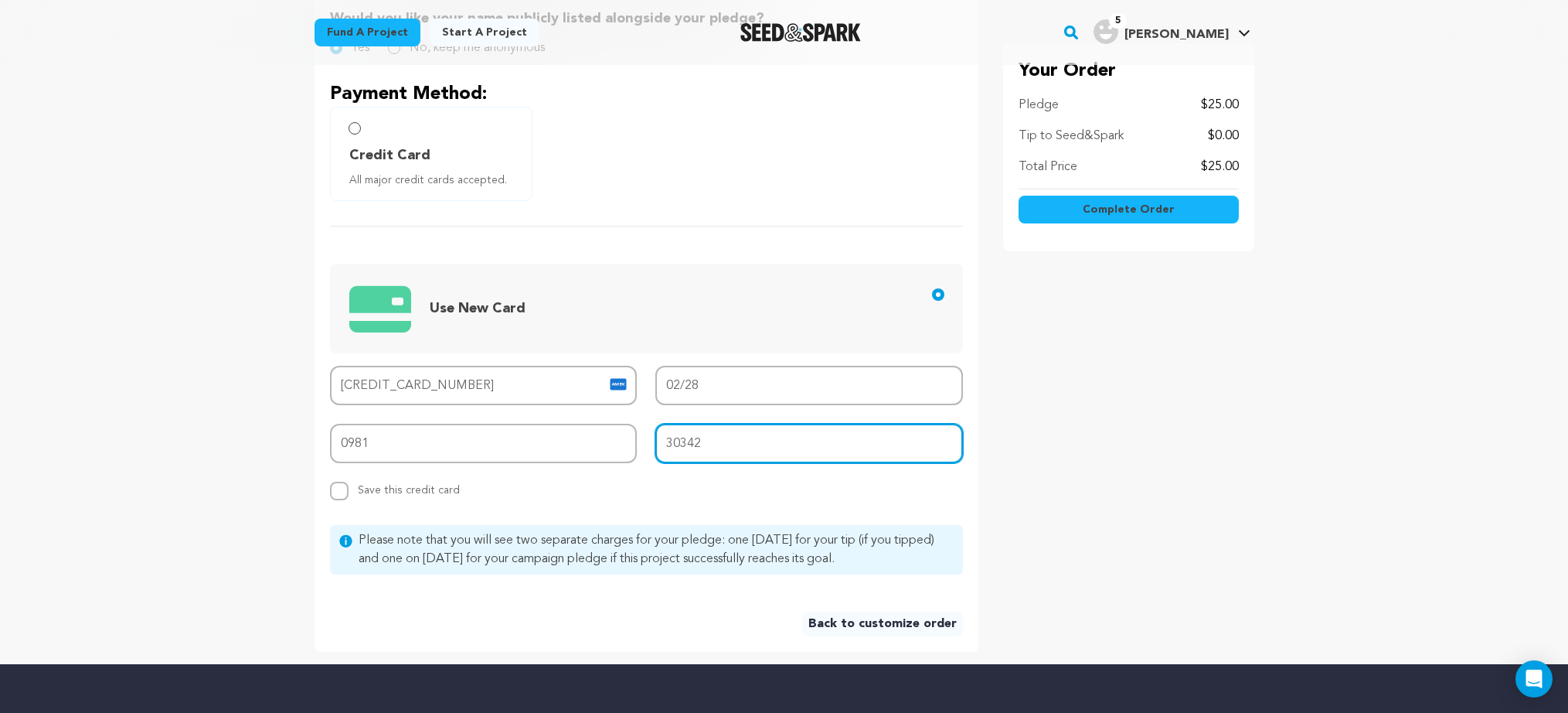
type input "30342"
click at [498, 504] on div "Would you like your name publicly listed alongside your pledge? Yes No, keep me…" at bounding box center [647, 322] width 664 height 659
click at [1123, 217] on button "Complete Order" at bounding box center [1128, 209] width 220 height 28
